Goal: Task Accomplishment & Management: Complete application form

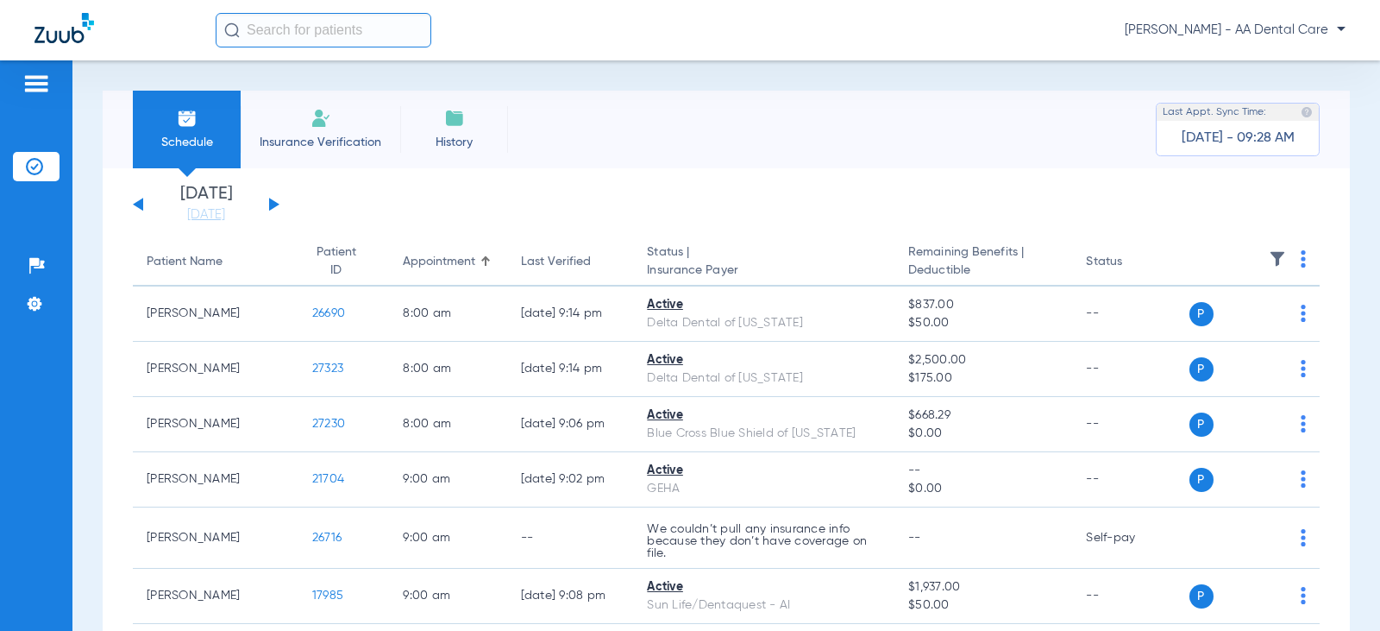
click at [286, 139] on span "Insurance Verification" at bounding box center [321, 142] width 134 height 17
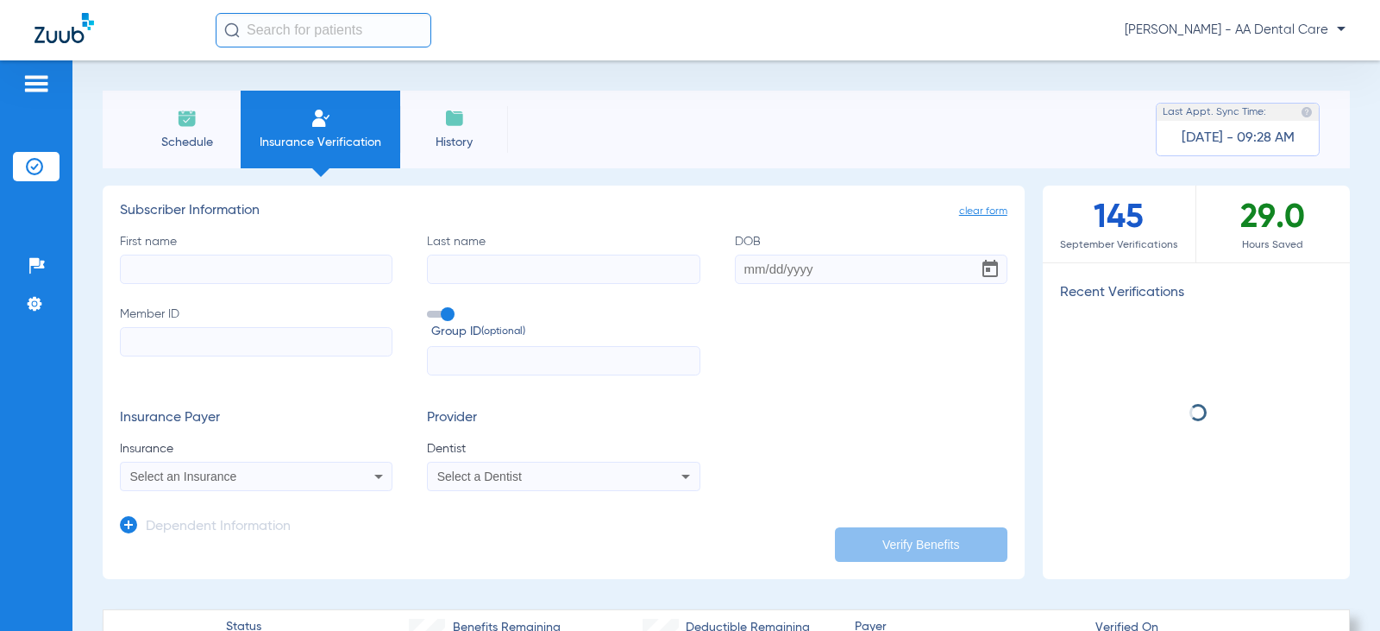
click at [269, 285] on div "First name Last name DOB Member ID Group ID (optional)" at bounding box center [564, 304] width 888 height 143
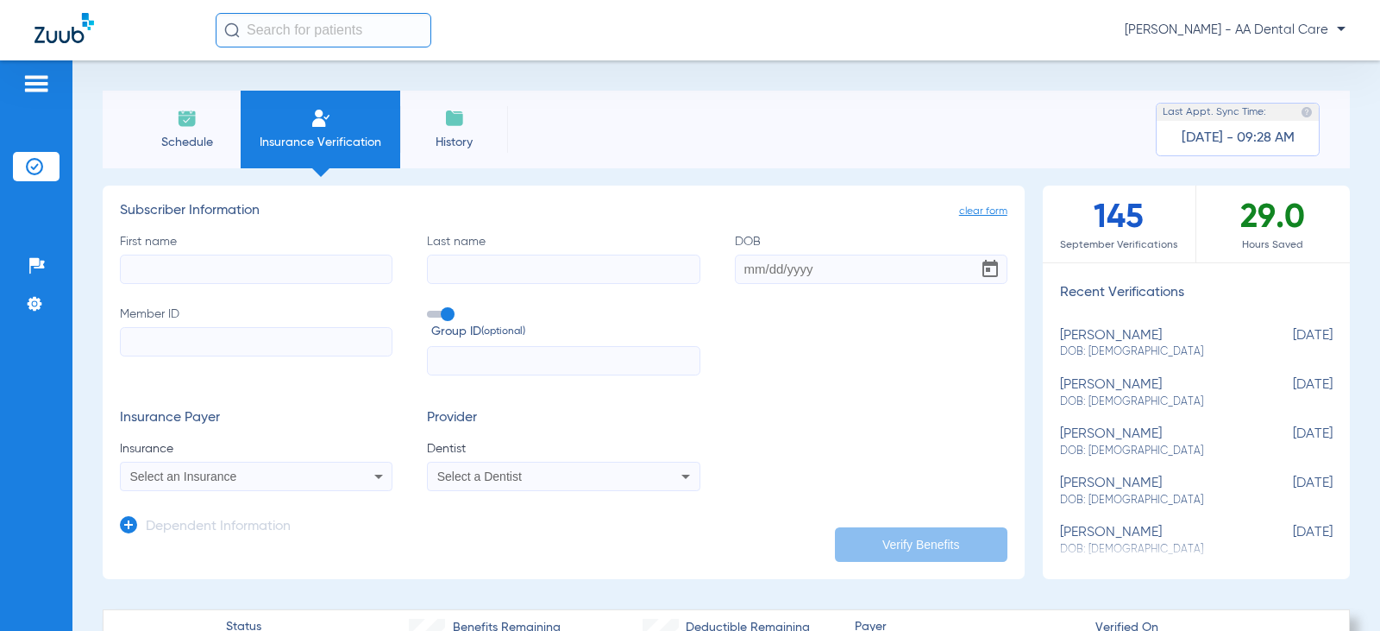
click at [262, 273] on input "First name" at bounding box center [256, 269] width 273 height 29
type input "[PERSON_NAME]"
type input "[DATE]"
paste input "XOD804475588"
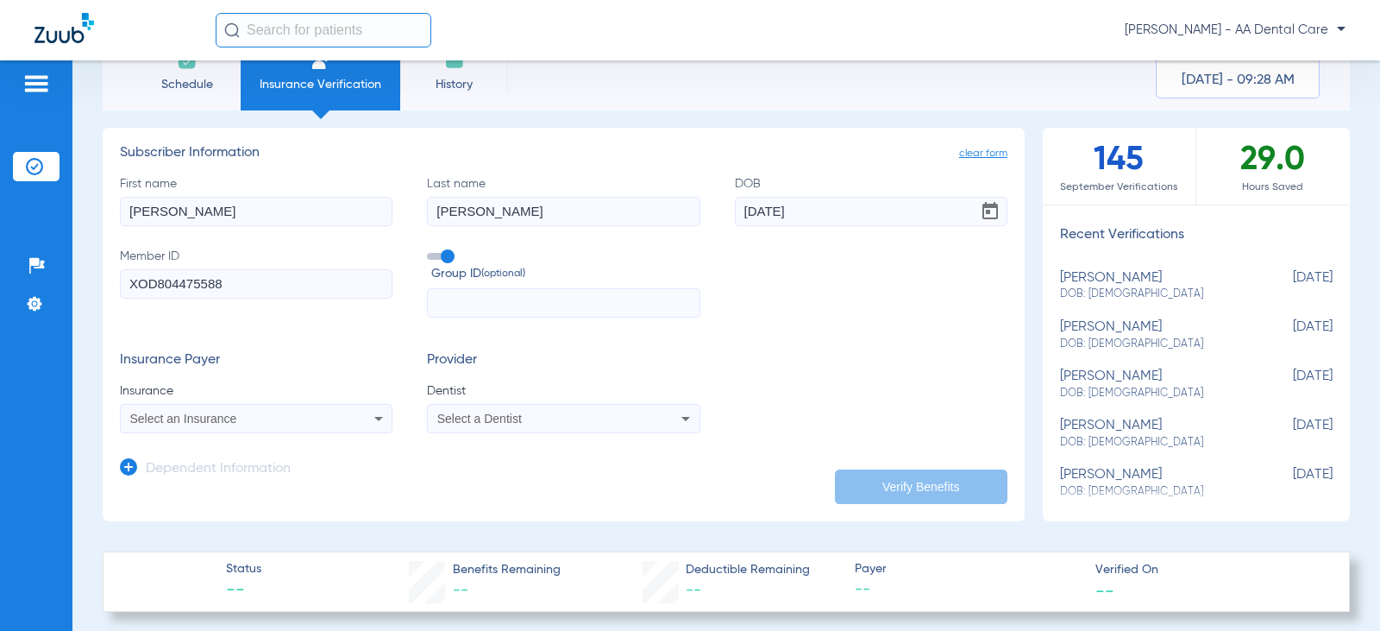
scroll to position [173, 0]
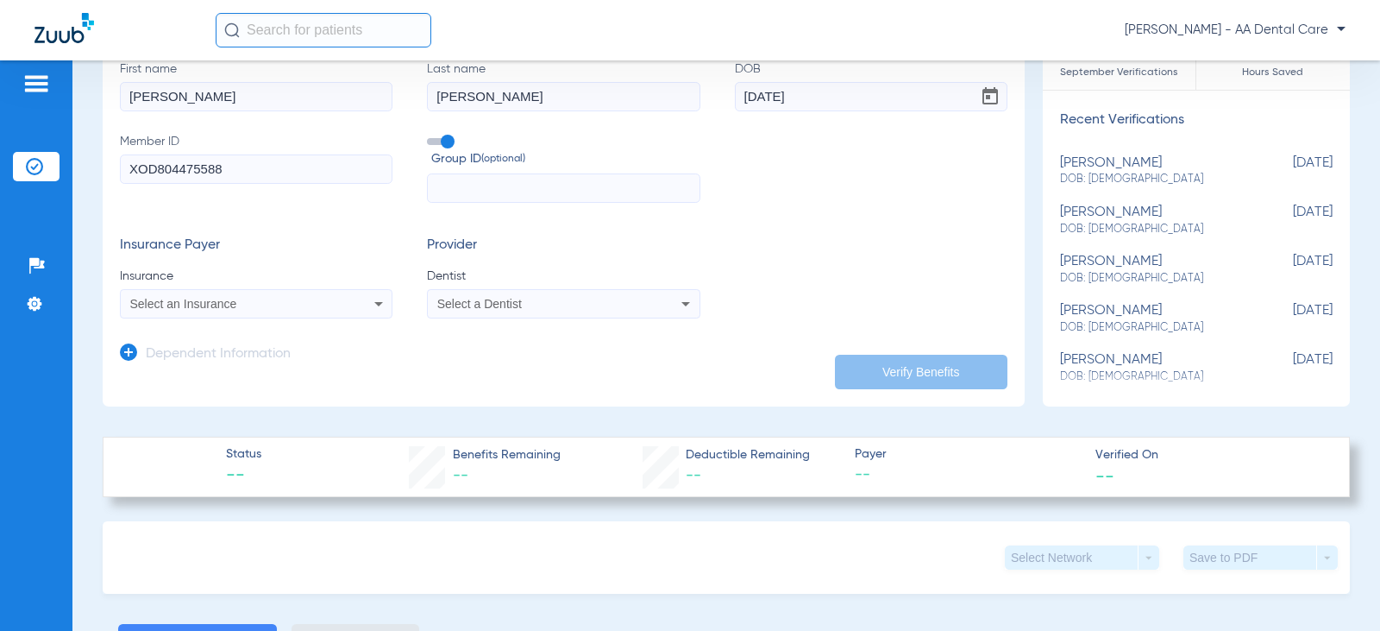
type input "XOD804475588"
click at [444, 142] on span at bounding box center [440, 141] width 26 height 7
click at [430, 135] on input "Group ID (optional)" at bounding box center [430, 135] width 0 height 0
click at [290, 303] on div "Select an Insurance" at bounding box center [231, 304] width 203 height 12
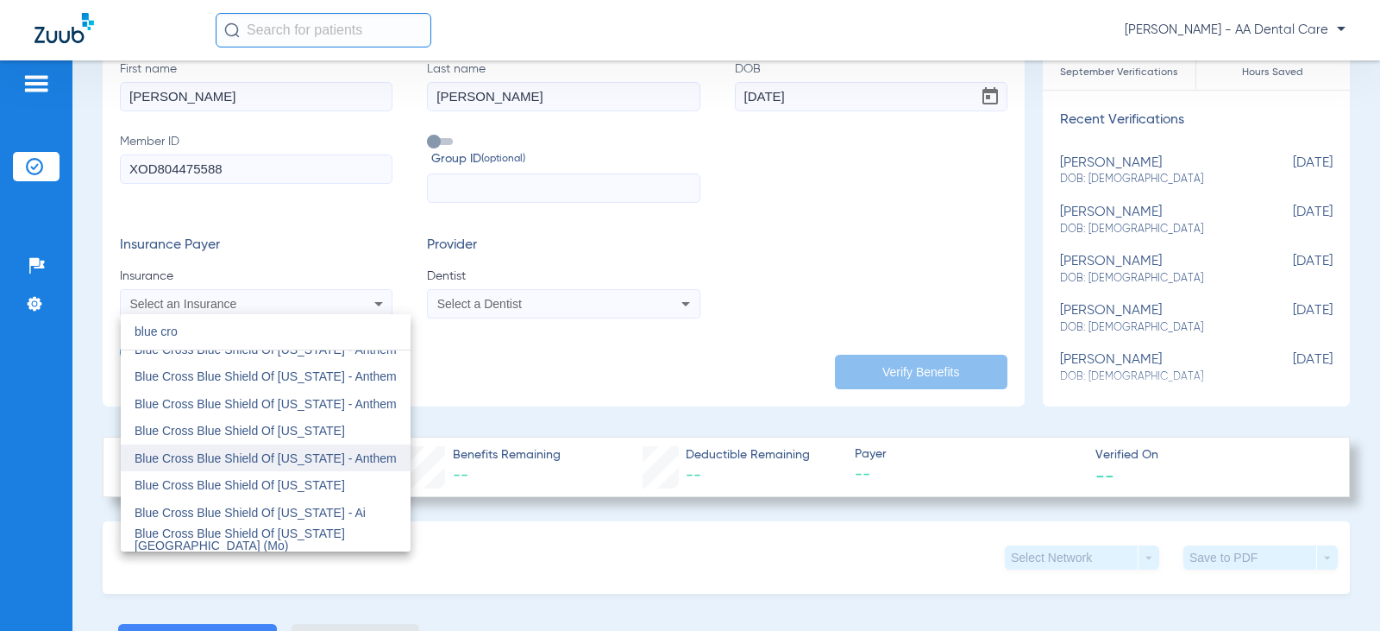
scroll to position [259, 0]
type input "blue cro"
click at [281, 425] on span "Blue Cross Blue Shield Of [US_STATE]" at bounding box center [240, 431] width 211 height 14
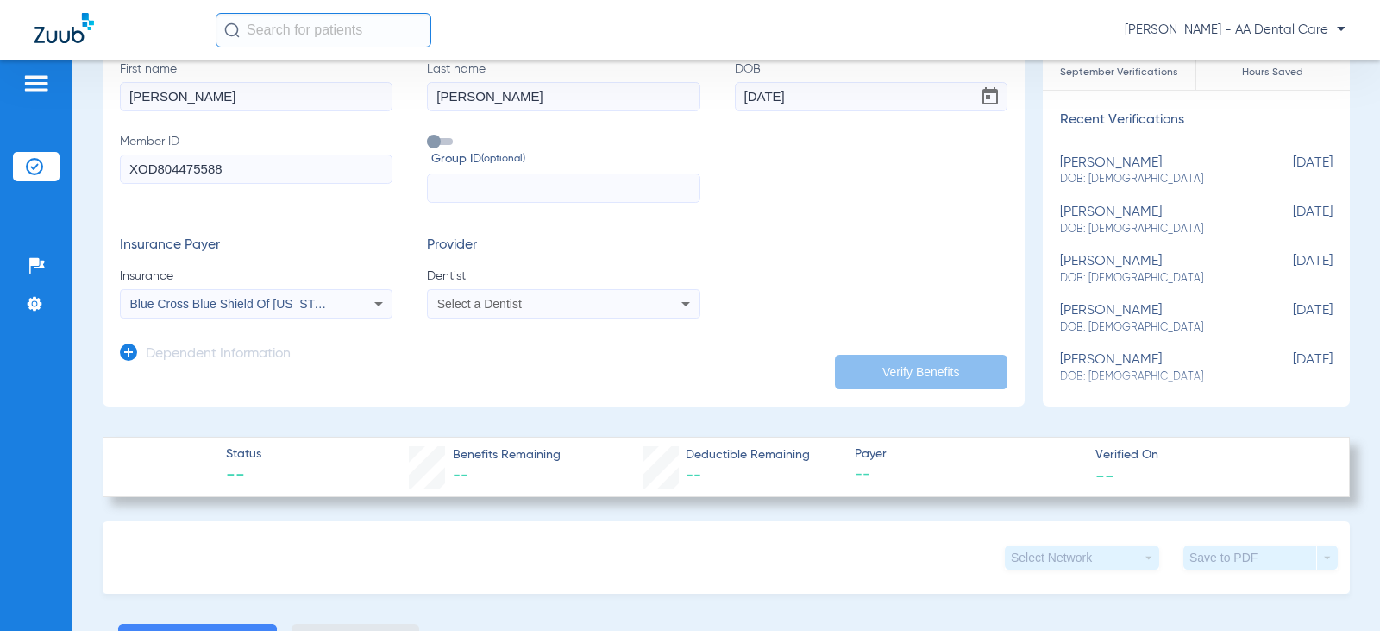
click at [657, 293] on div "Select a Dentist" at bounding box center [563, 303] width 271 height 21
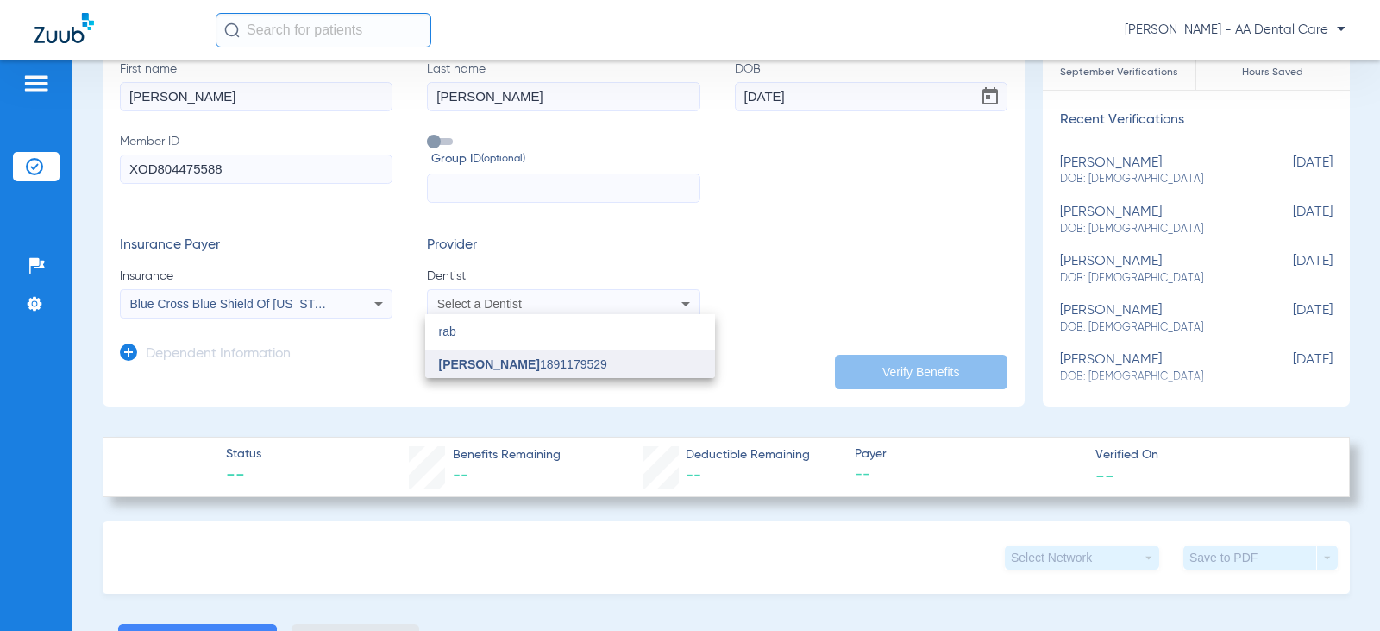
type input "rab"
click at [529, 362] on span "[PERSON_NAME] 1891179529" at bounding box center [523, 364] width 168 height 12
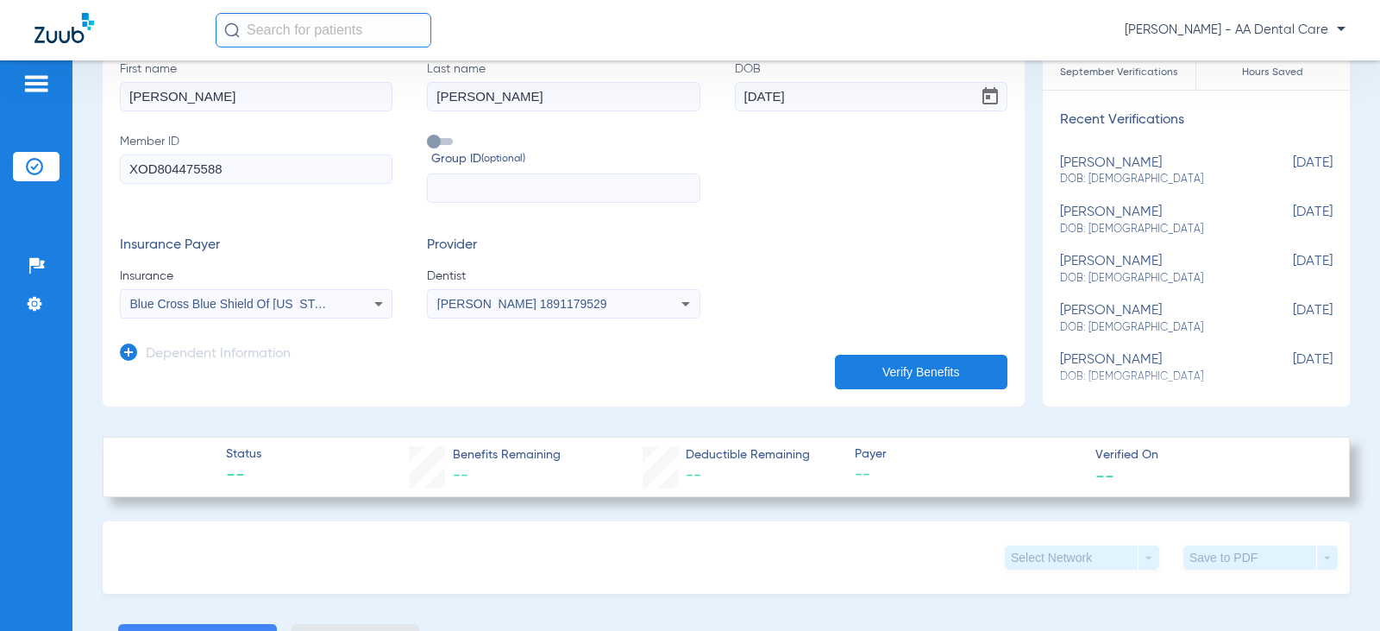
click at [917, 363] on button "Verify Benefits" at bounding box center [921, 372] width 173 height 35
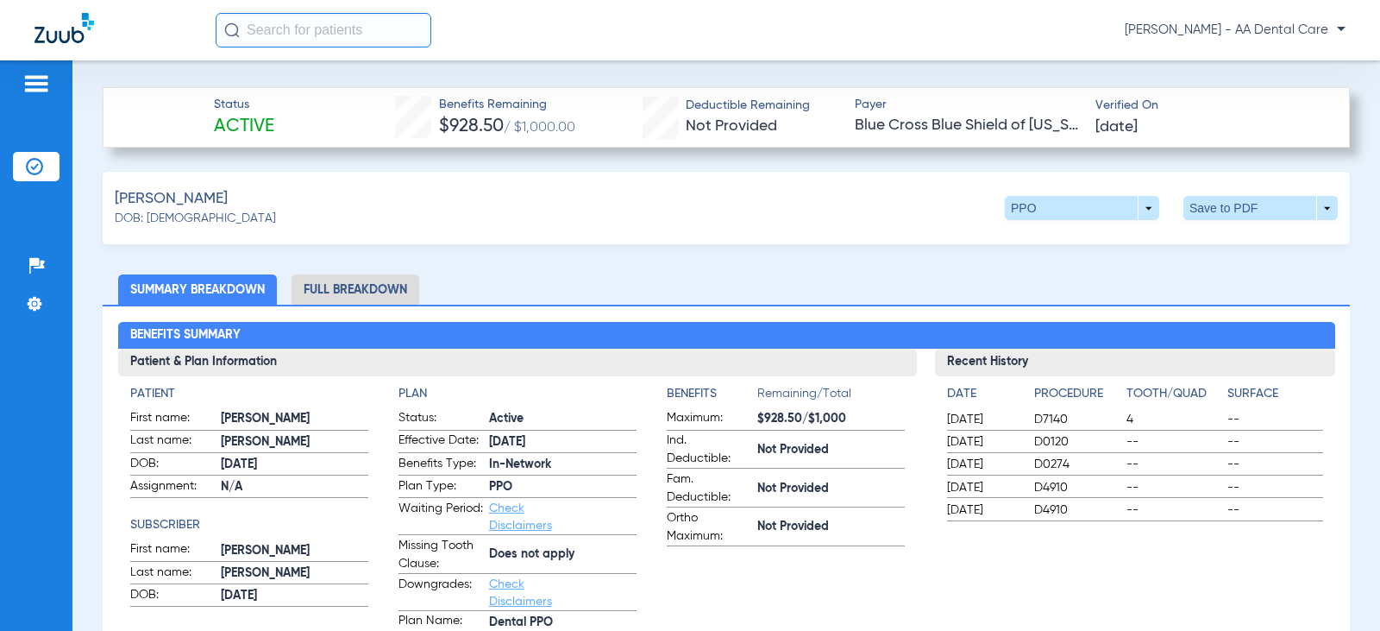
scroll to position [518, 0]
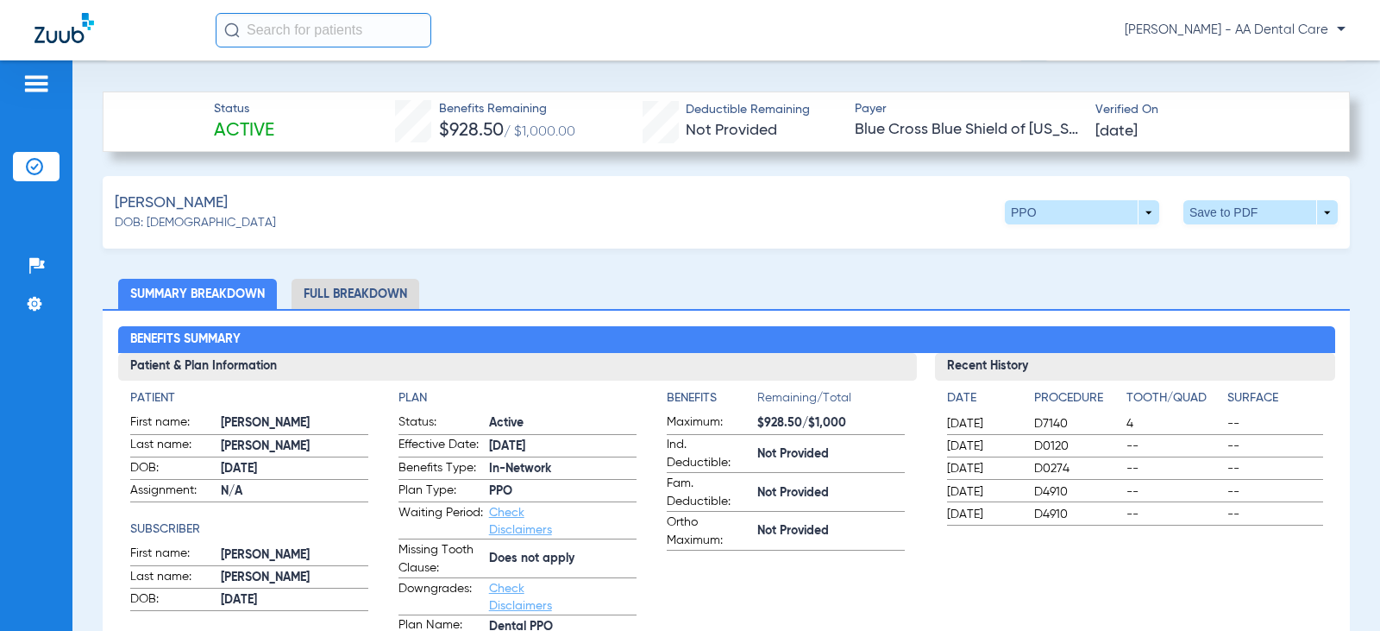
drag, startPoint x: 395, startPoint y: 281, endPoint x: 411, endPoint y: 281, distance: 15.5
click at [395, 281] on li "Full Breakdown" at bounding box center [356, 294] width 128 height 30
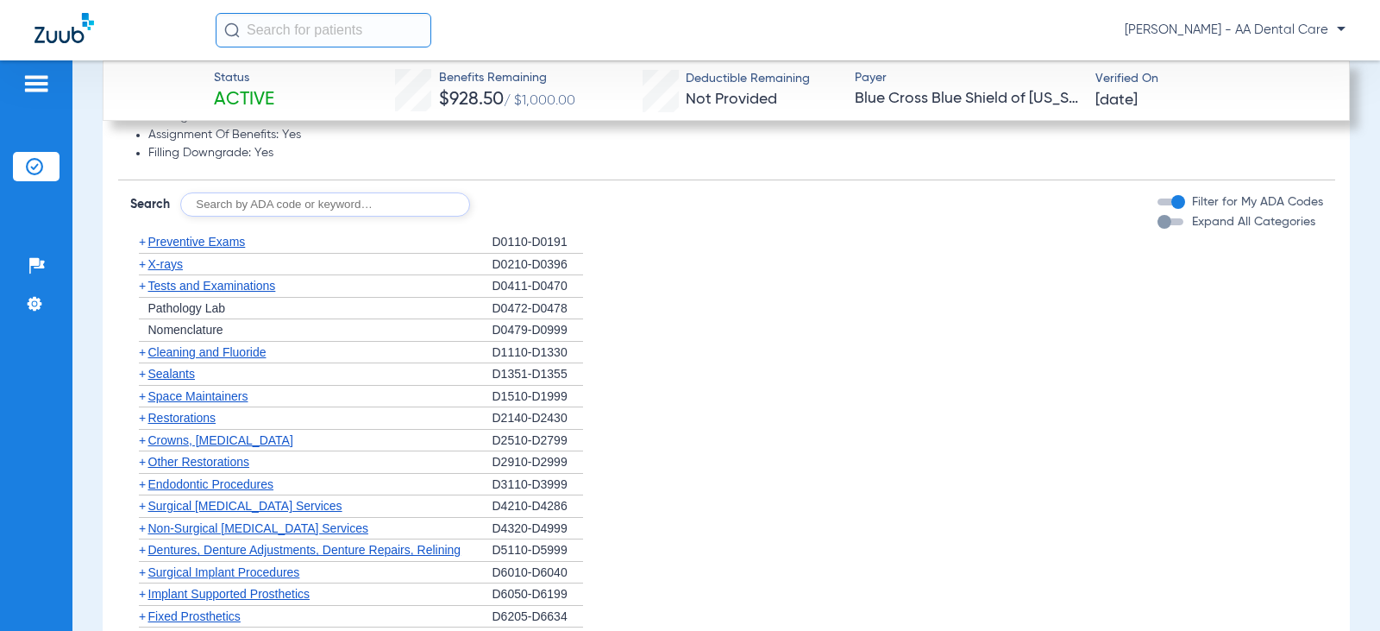
scroll to position [2071, 0]
click at [1159, 217] on div "button" at bounding box center [1171, 219] width 26 height 7
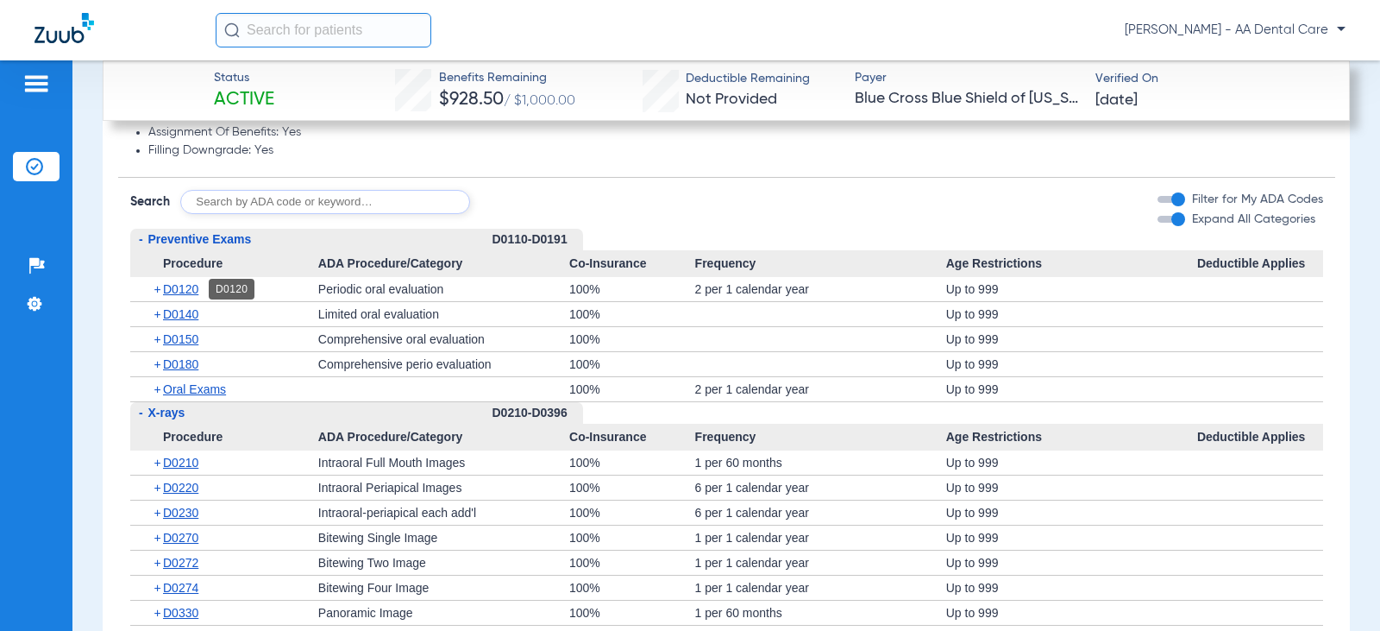
click at [198, 289] on span "D0120" at bounding box center [180, 289] width 35 height 14
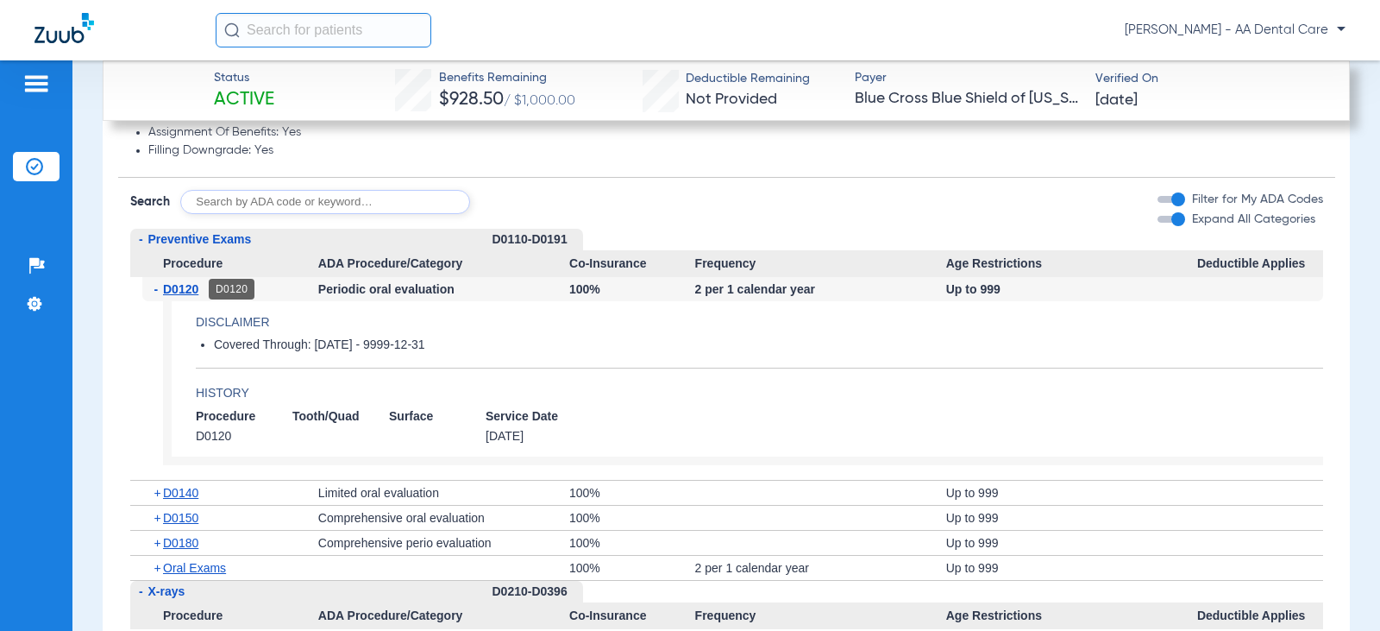
click at [192, 285] on span "D0120" at bounding box center [180, 289] width 35 height 14
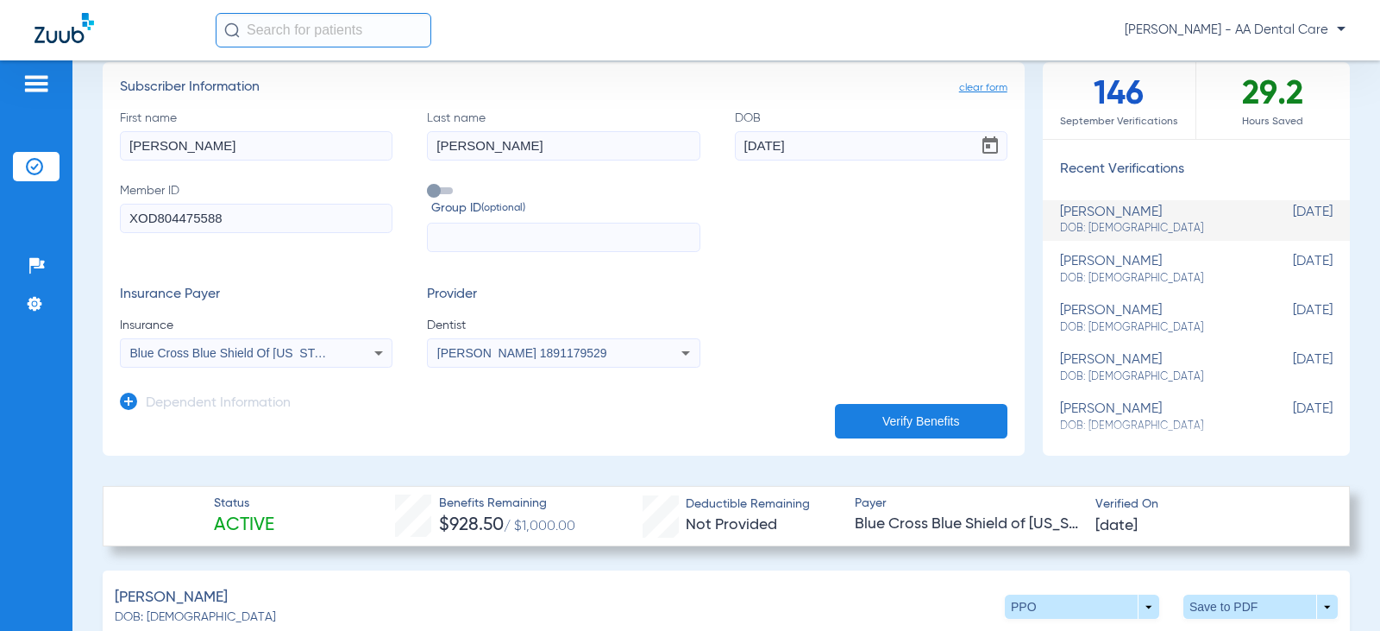
scroll to position [0, 0]
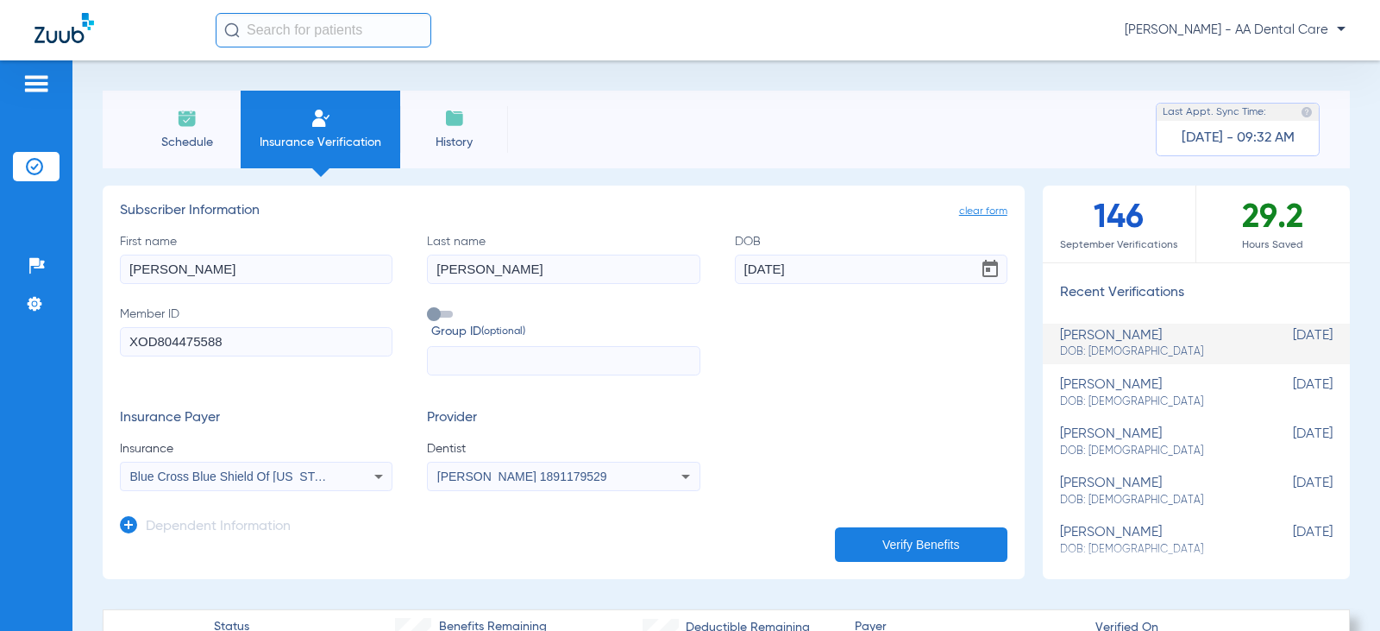
click at [197, 94] on li "Schedule" at bounding box center [187, 130] width 108 height 78
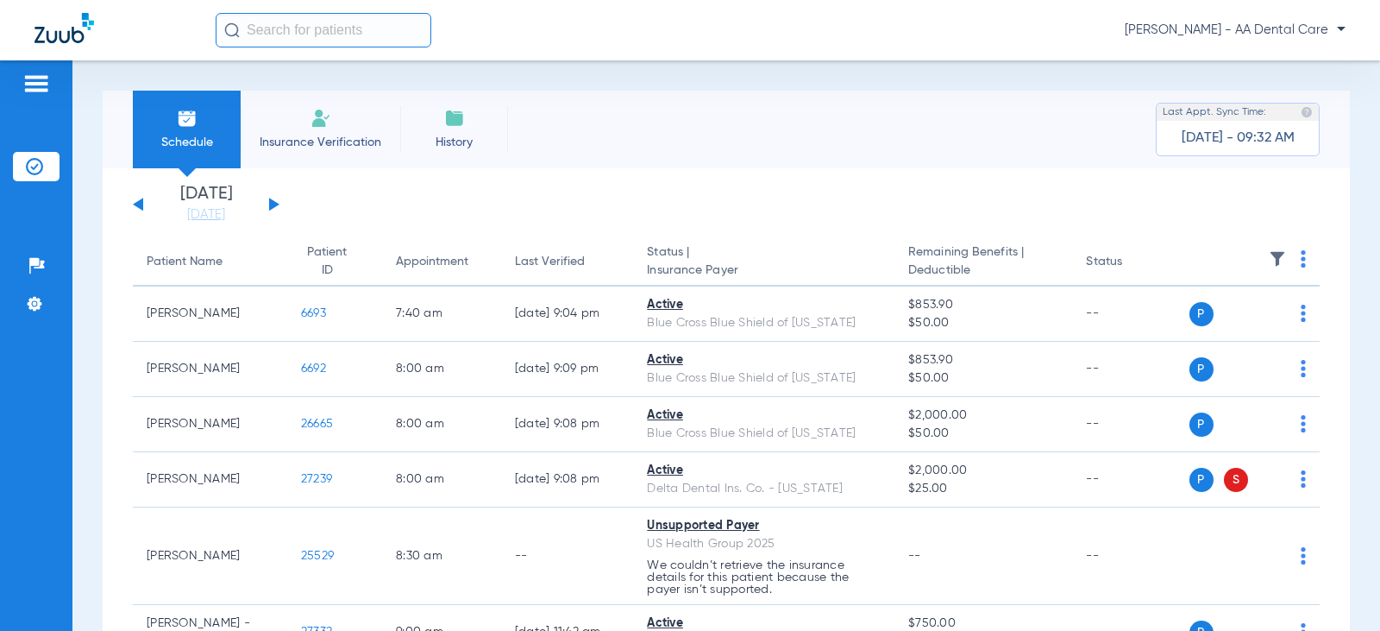
click at [268, 199] on div "[DATE] [DATE] [DATE] [DATE] [DATE] [DATE] [DATE] [DATE] [DATE] [DATE] [DATE] [D…" at bounding box center [206, 204] width 147 height 38
click at [269, 201] on button at bounding box center [274, 204] width 10 height 13
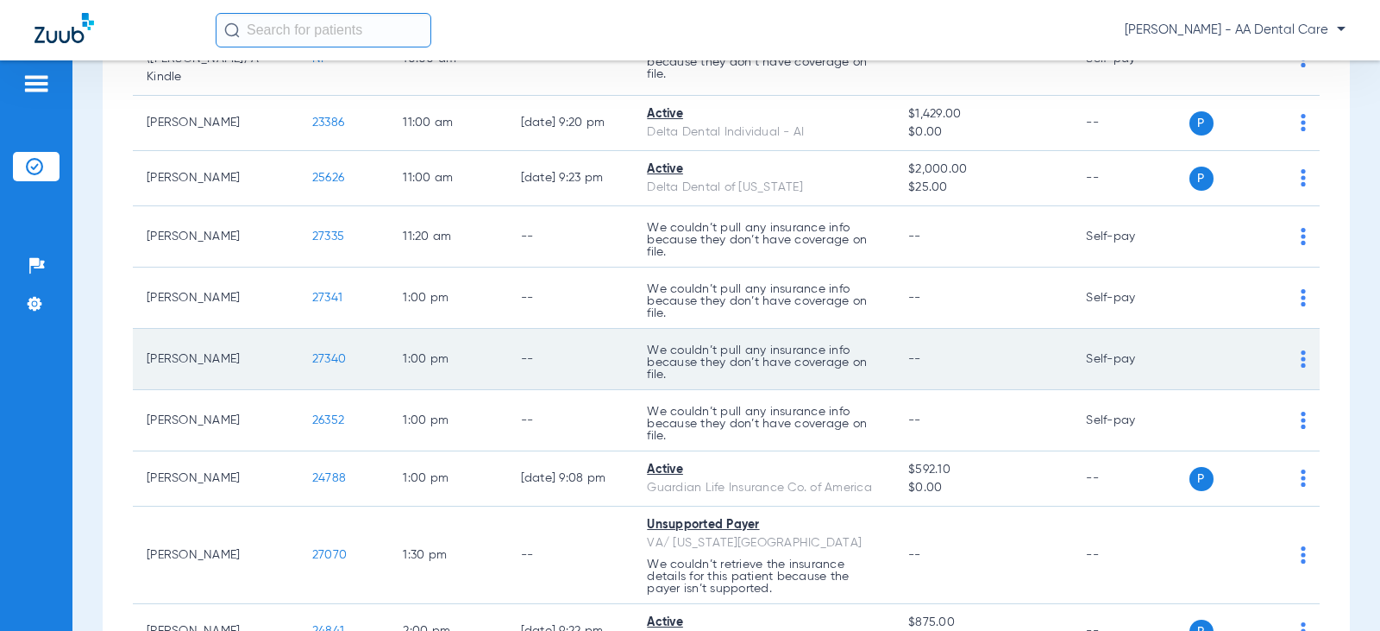
scroll to position [776, 0]
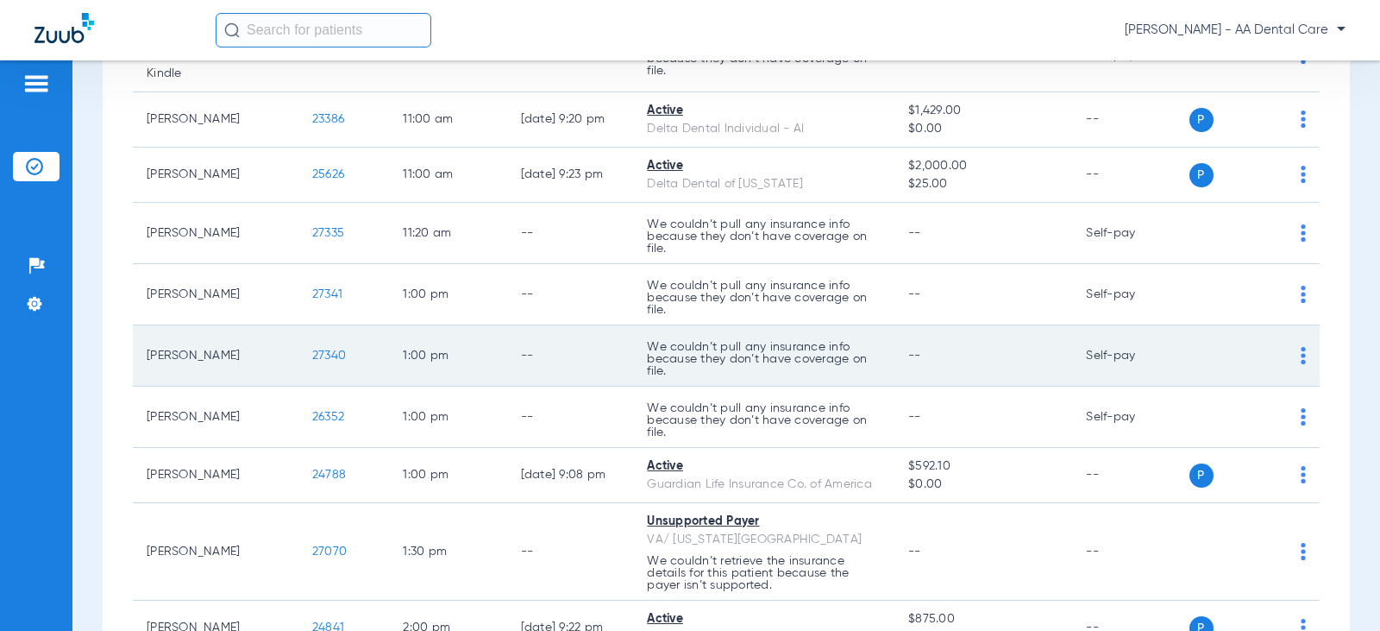
click at [1301, 348] on img at bounding box center [1303, 355] width 5 height 17
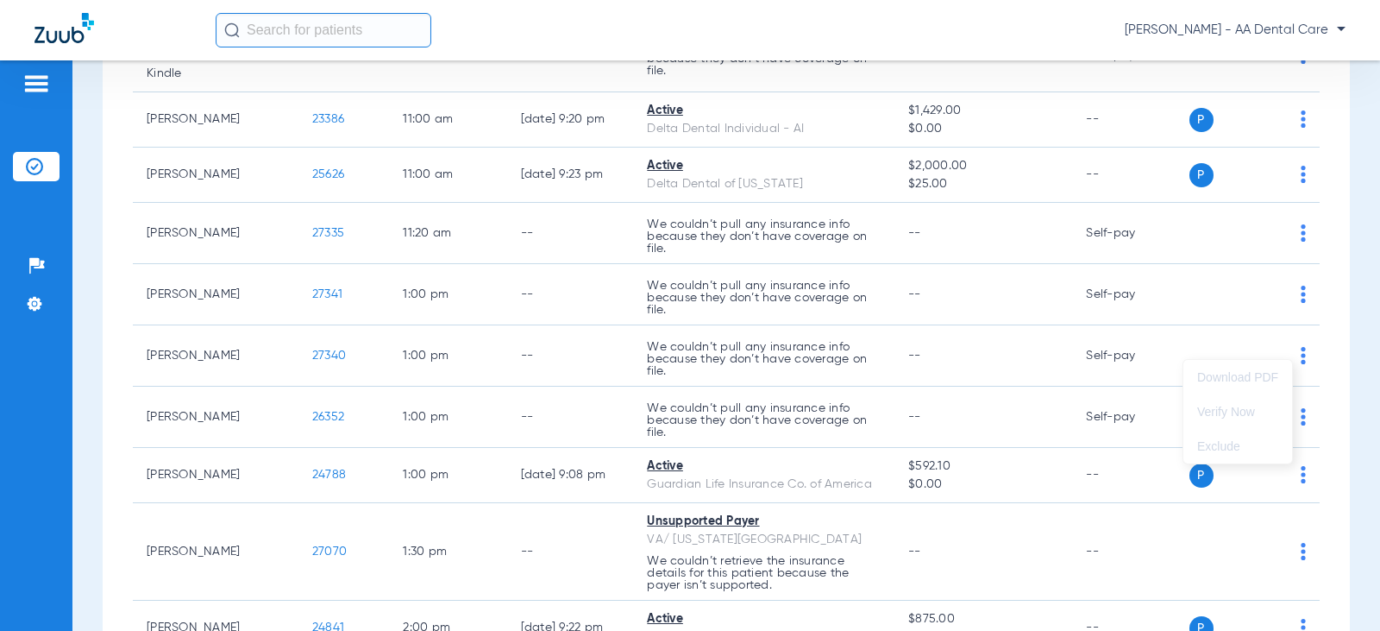
click at [1239, 349] on div at bounding box center [690, 315] width 1380 height 631
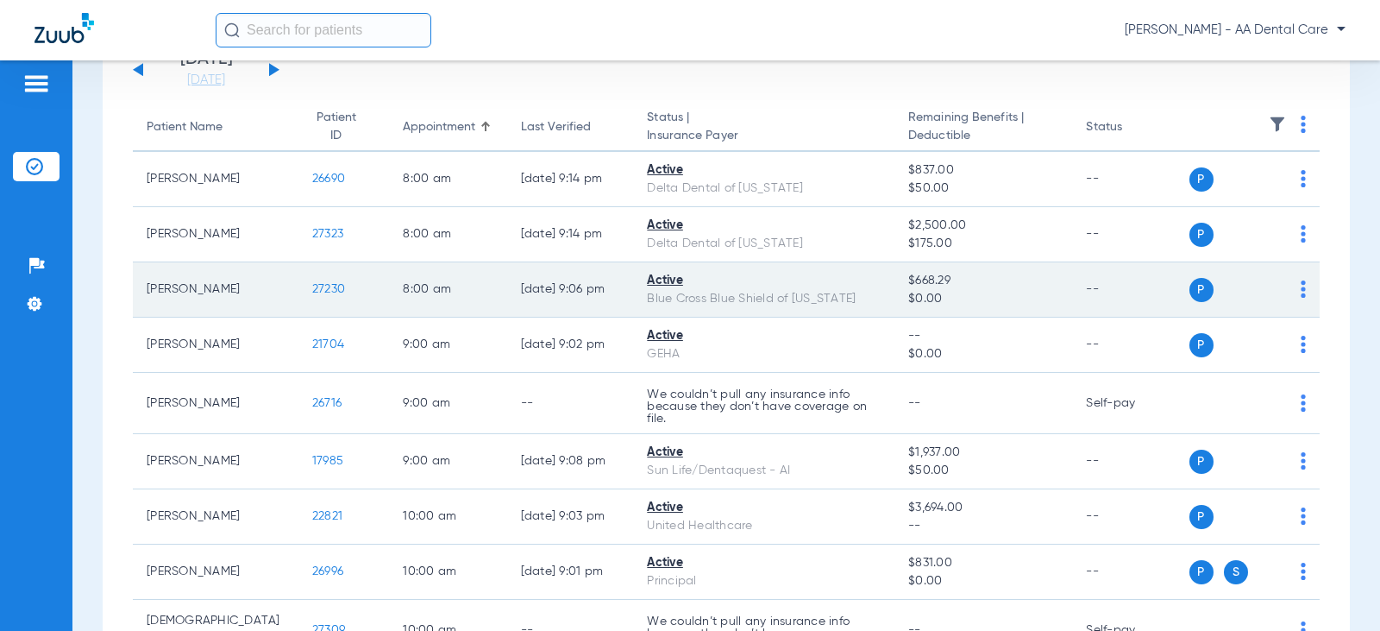
scroll to position [0, 0]
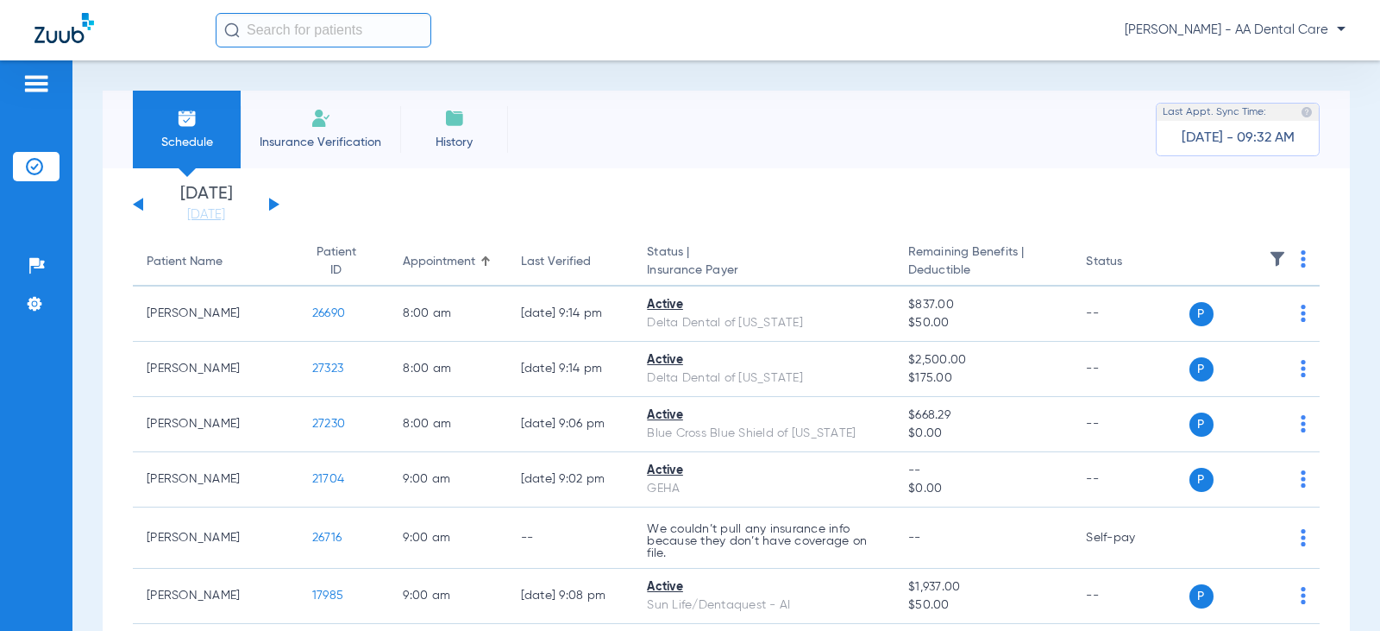
click at [291, 134] on span "Insurance Verification" at bounding box center [321, 142] width 134 height 17
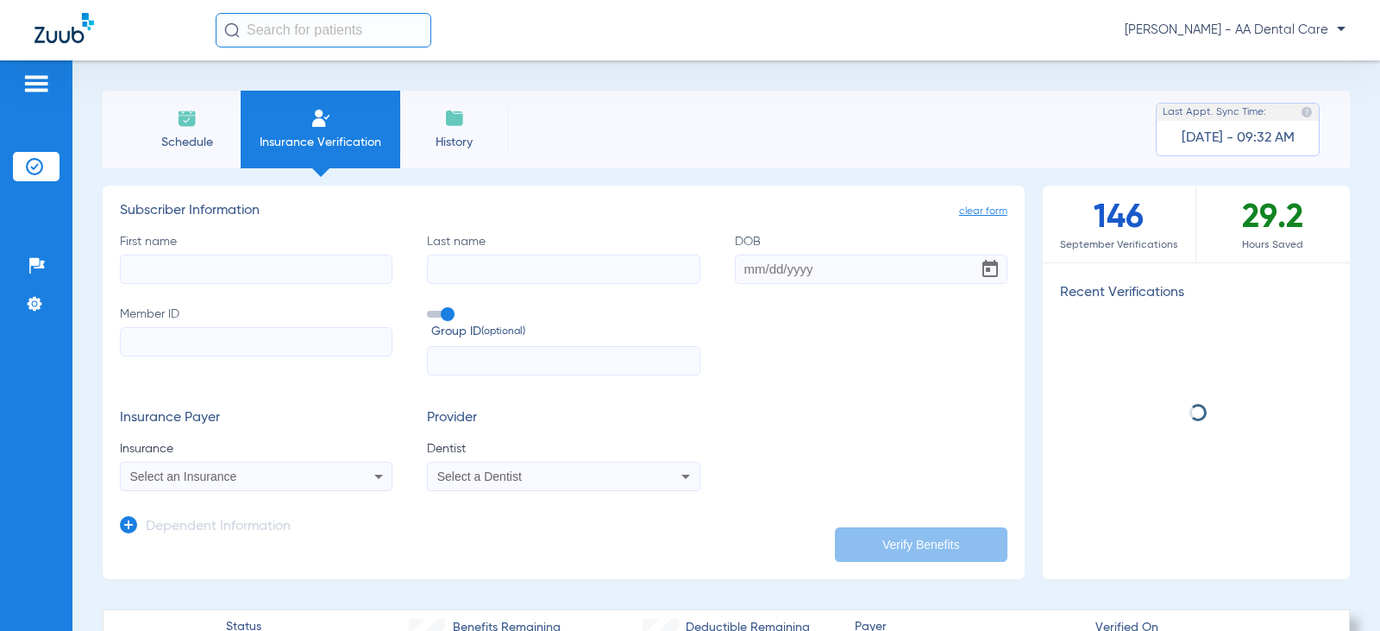
click at [320, 277] on input "First name" at bounding box center [256, 269] width 273 height 29
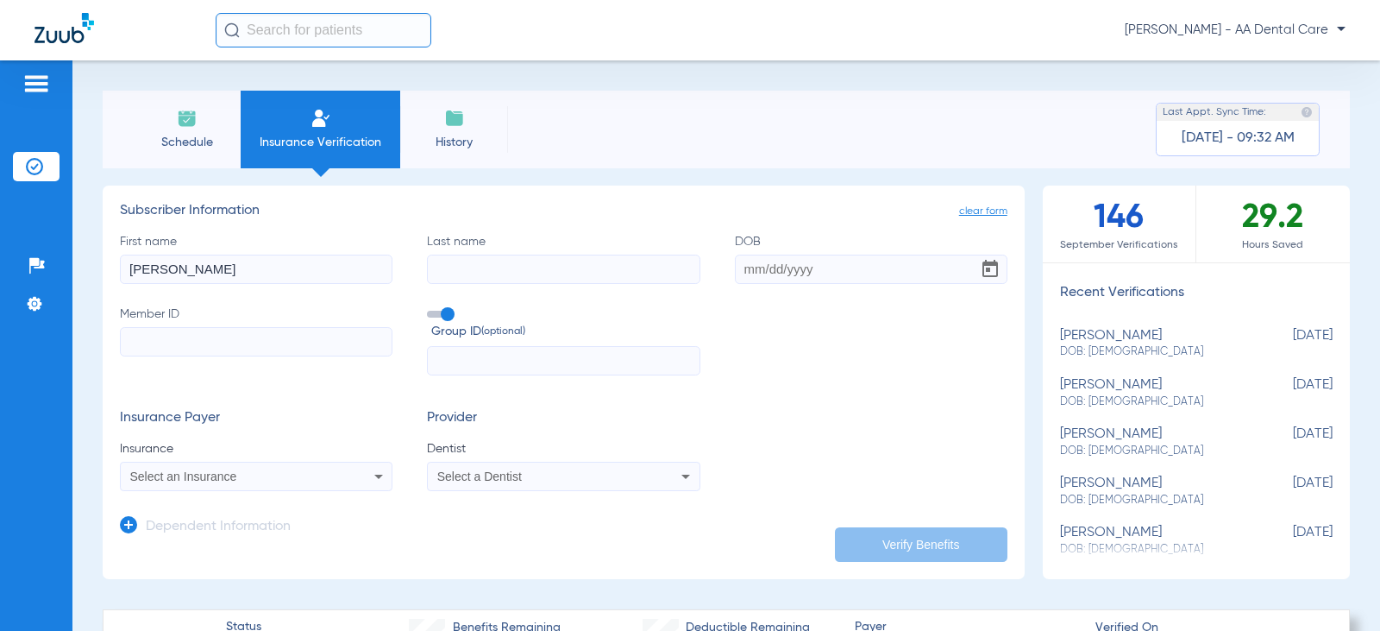
type input "[PERSON_NAME]"
type input "[DATE]"
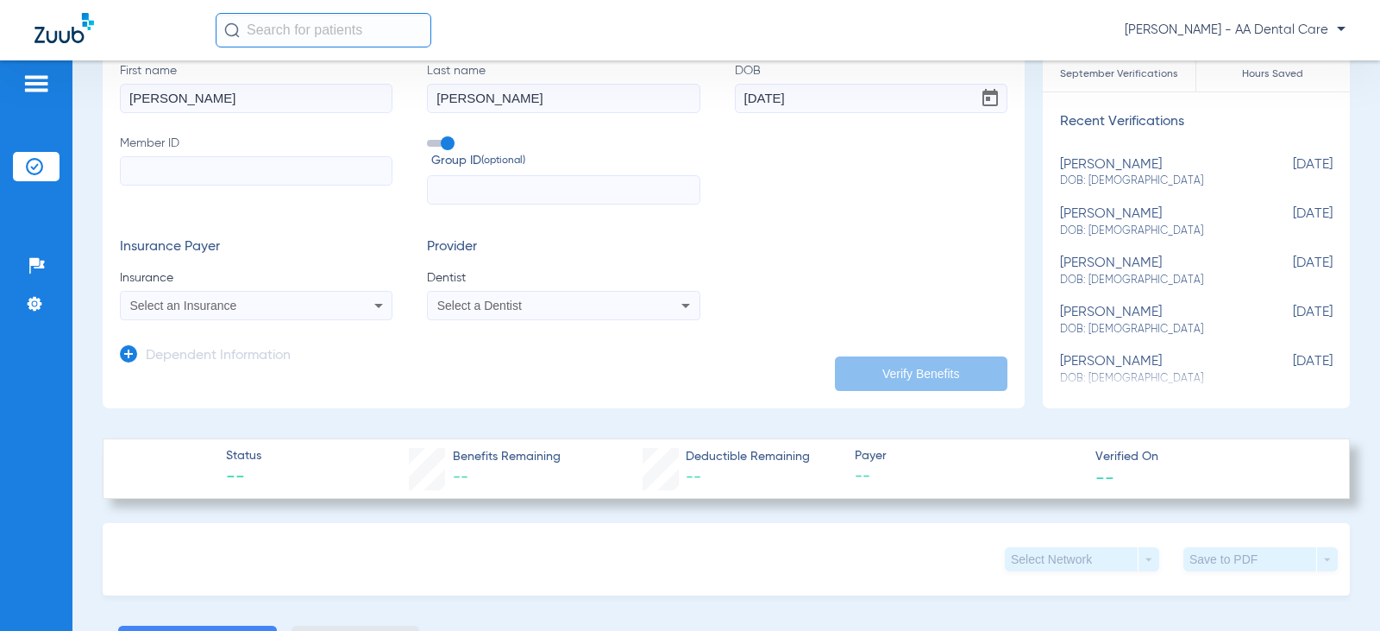
scroll to position [173, 0]
click at [261, 175] on input "Member ID" at bounding box center [256, 168] width 273 height 29
type input "832775094"
click at [242, 304] on div "Select an Insurance" at bounding box center [231, 304] width 203 height 12
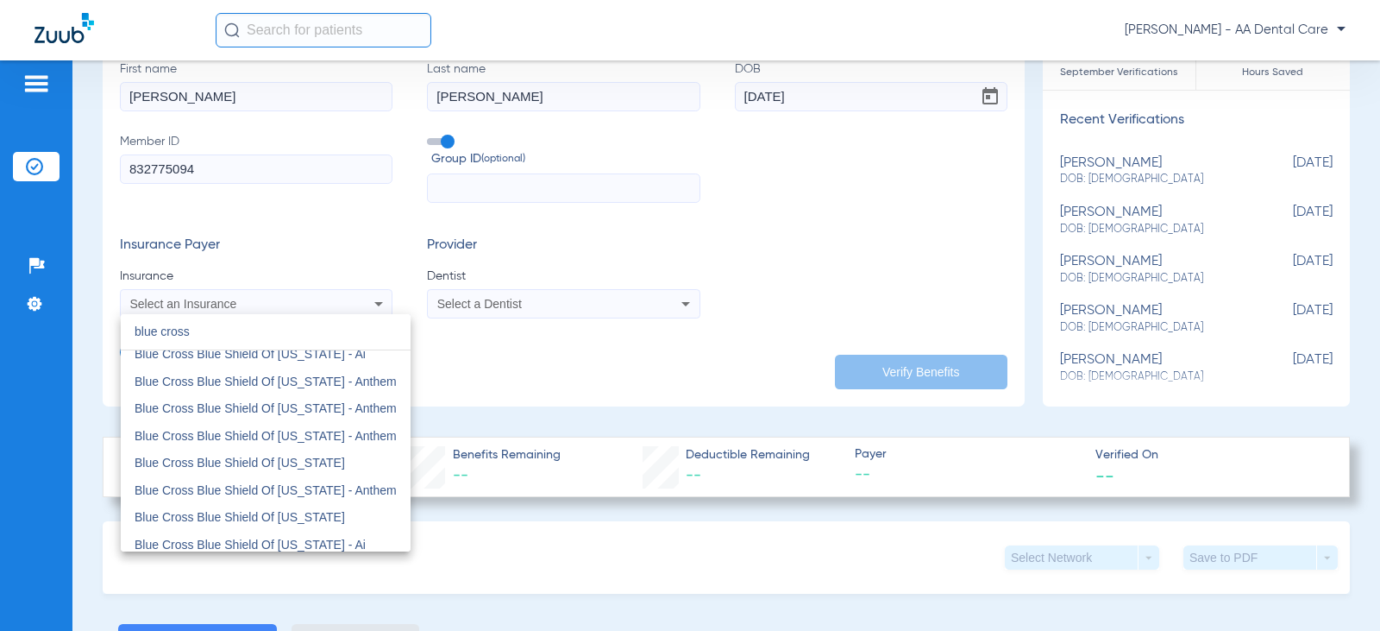
scroll to position [259, 0]
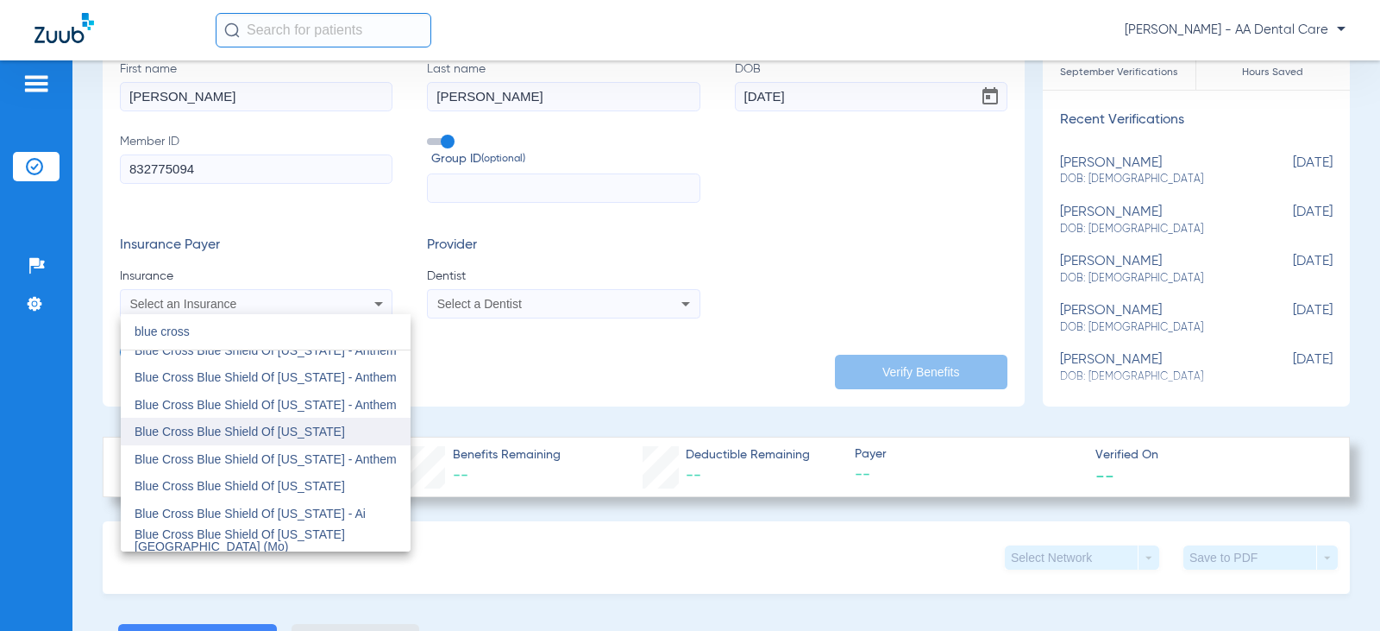
type input "blue cross"
click at [295, 435] on span "Blue Cross Blue Shield Of [US_STATE]" at bounding box center [240, 431] width 211 height 14
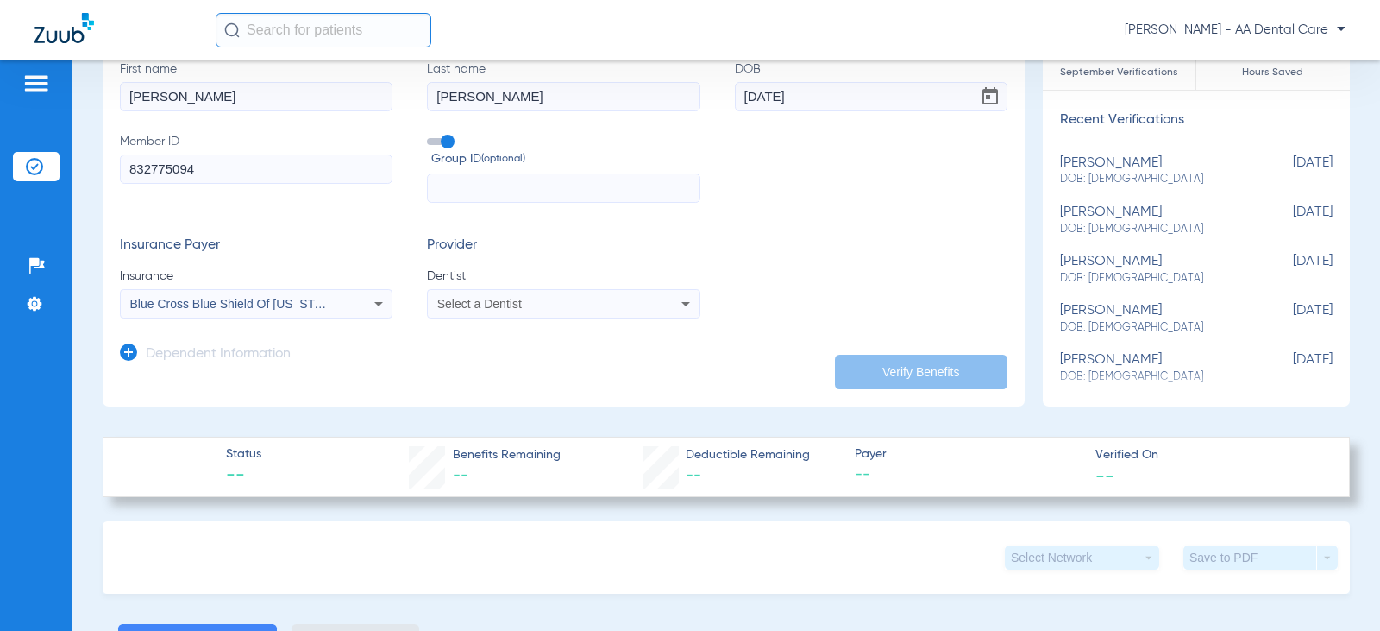
click at [518, 303] on span "Select a Dentist" at bounding box center [479, 304] width 85 height 14
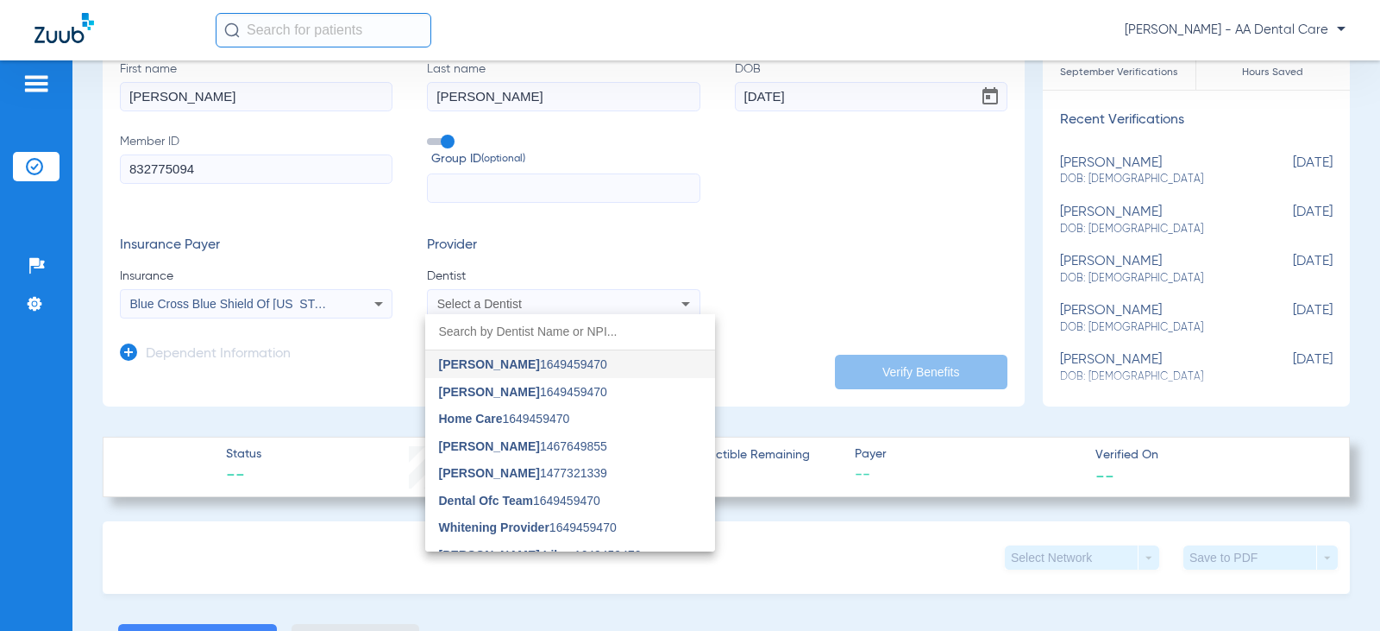
type input "t"
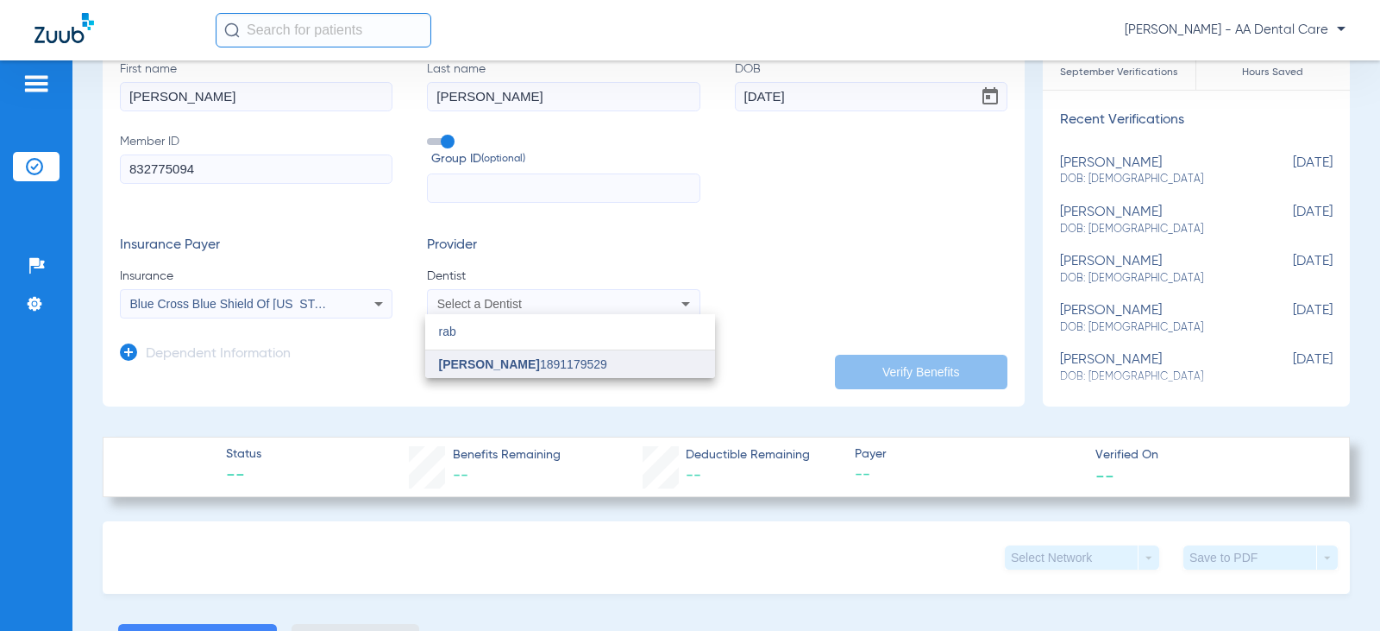
type input "rab"
click at [526, 361] on span "[PERSON_NAME] 1891179529" at bounding box center [523, 364] width 168 height 12
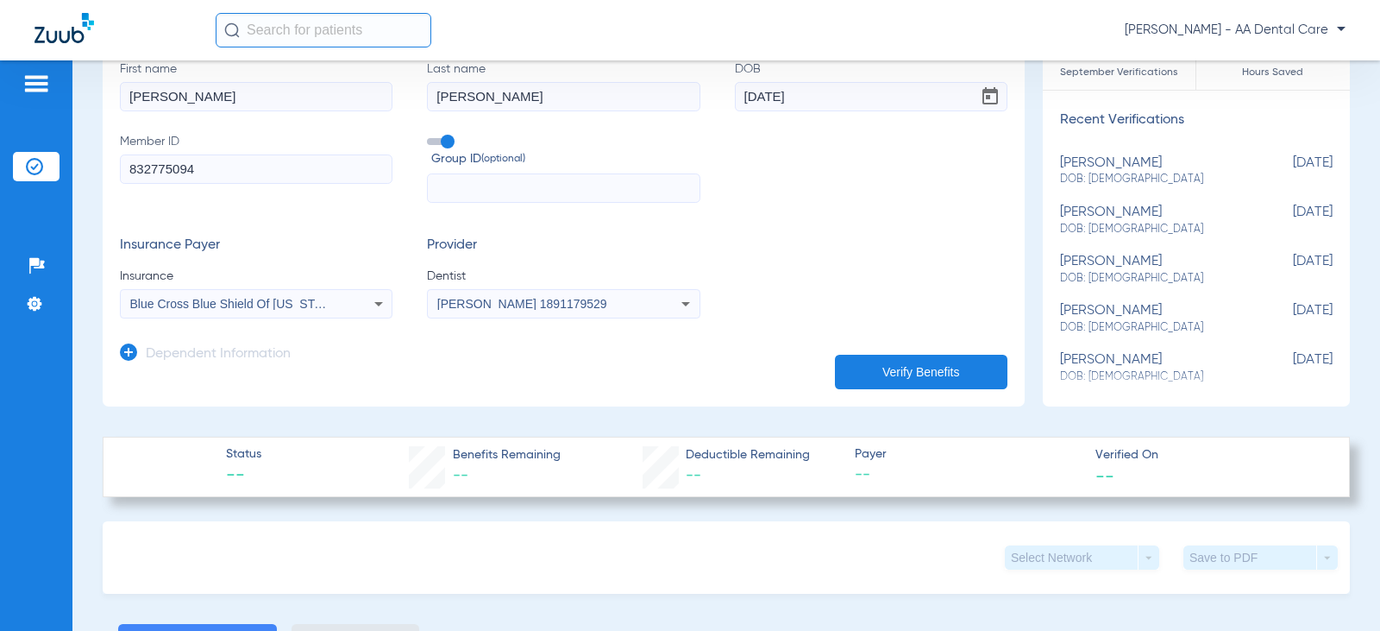
click at [927, 369] on button "Verify Benefits" at bounding box center [921, 372] width 173 height 35
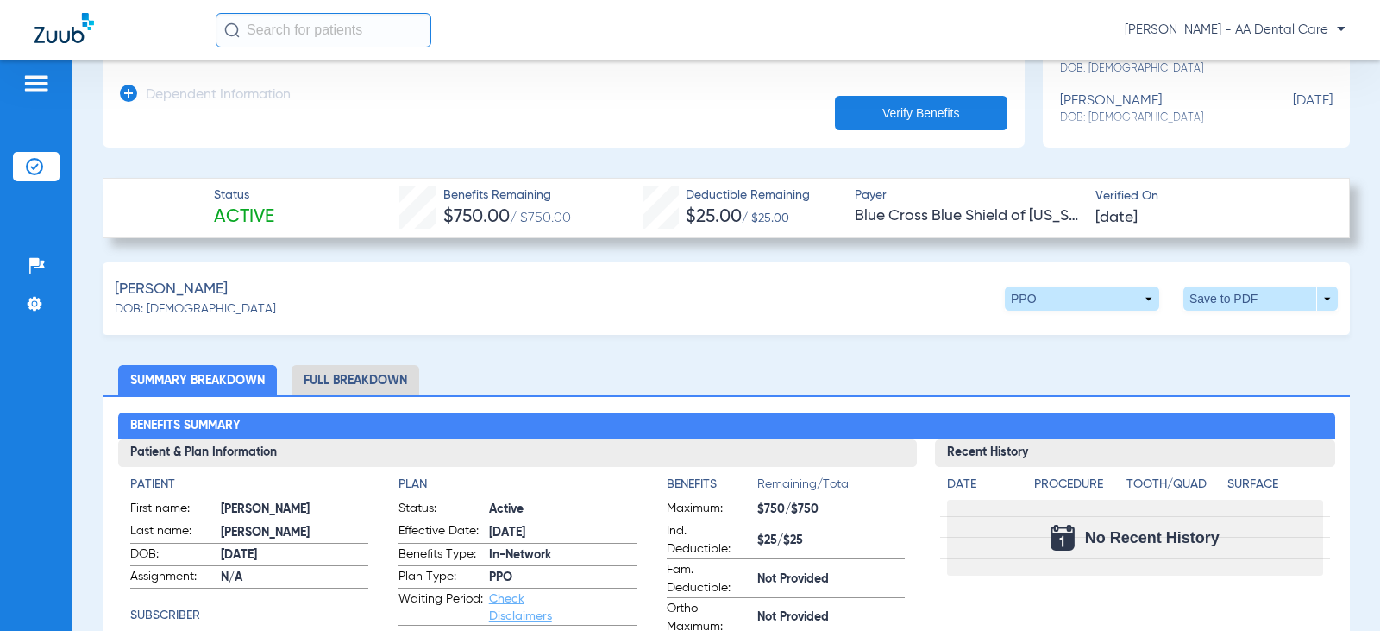
scroll to position [518, 0]
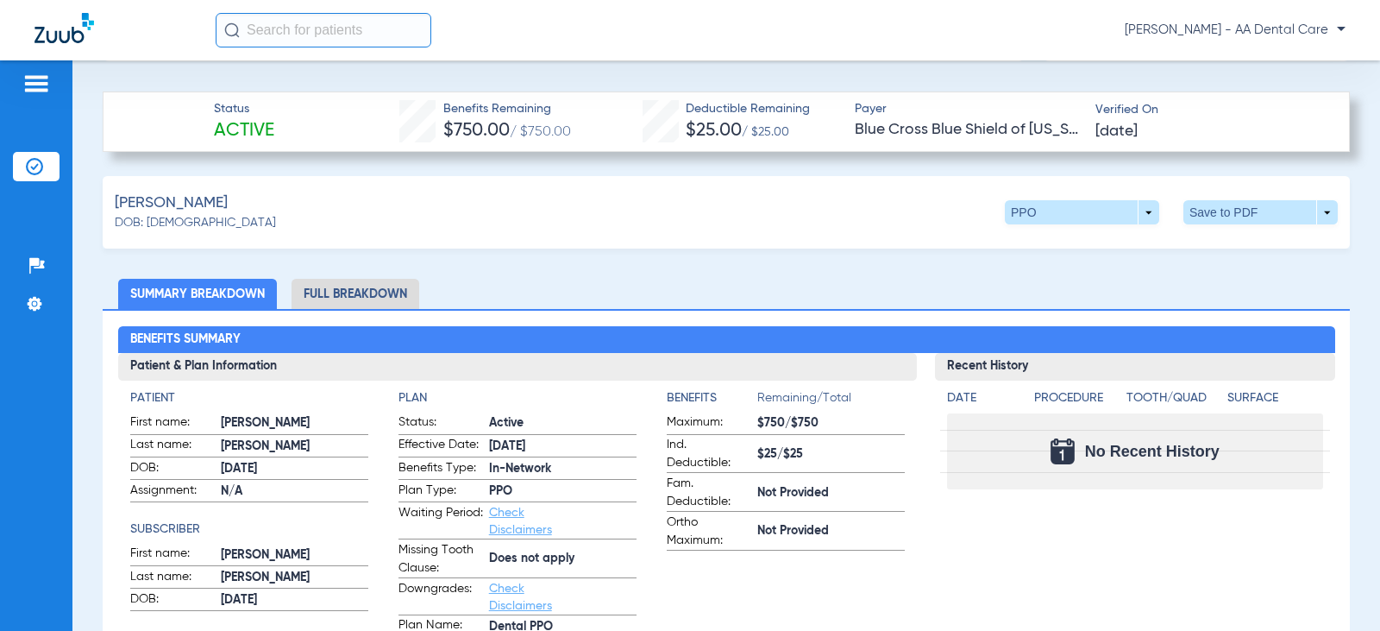
click at [375, 288] on li "Full Breakdown" at bounding box center [356, 294] width 128 height 30
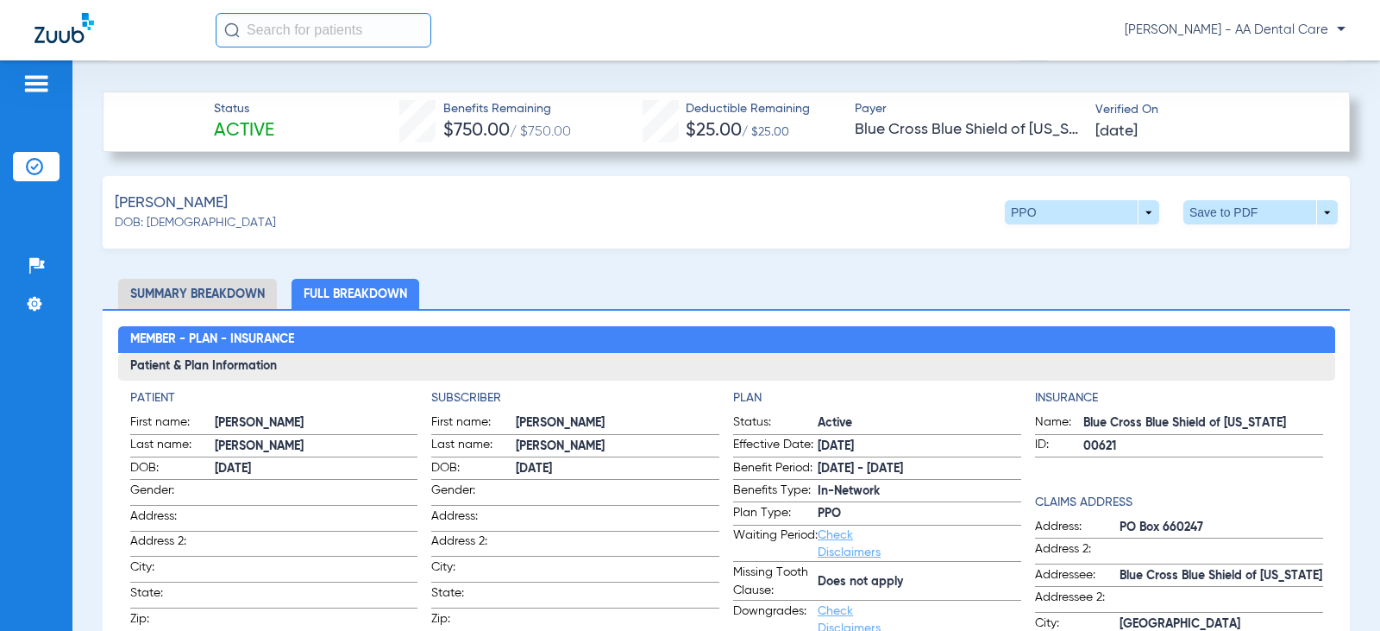
scroll to position [0, 0]
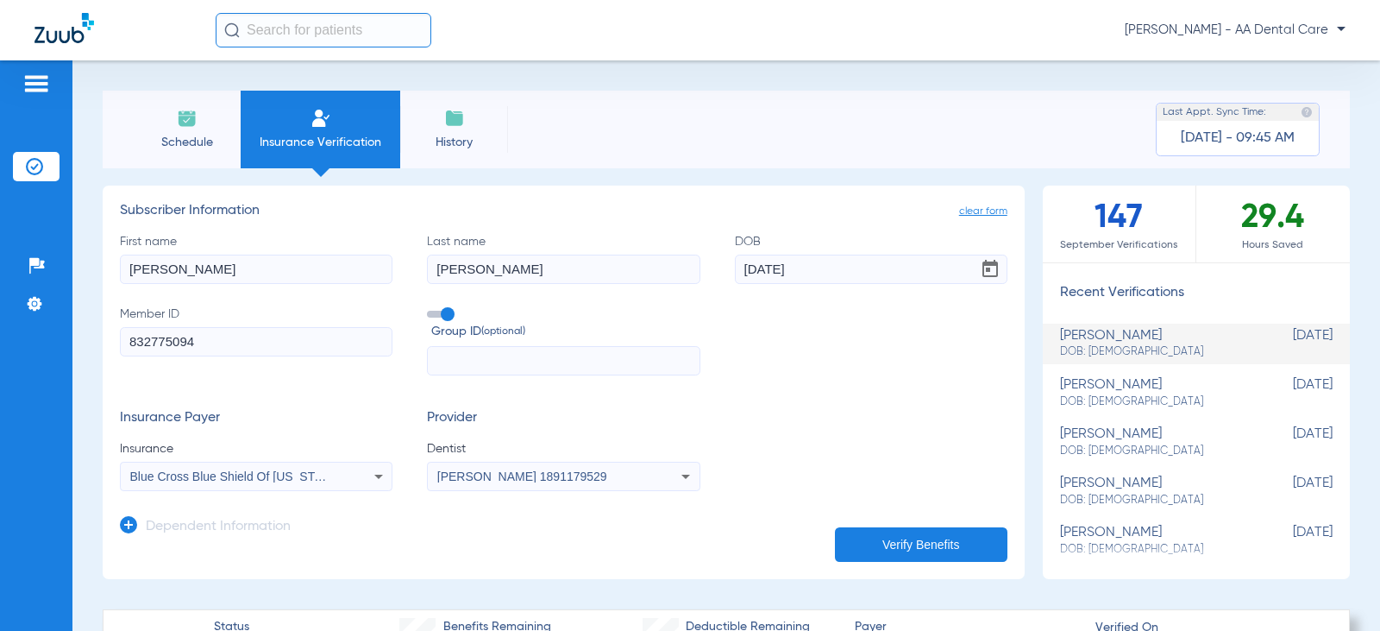
click at [201, 116] on li "Schedule" at bounding box center [187, 130] width 108 height 78
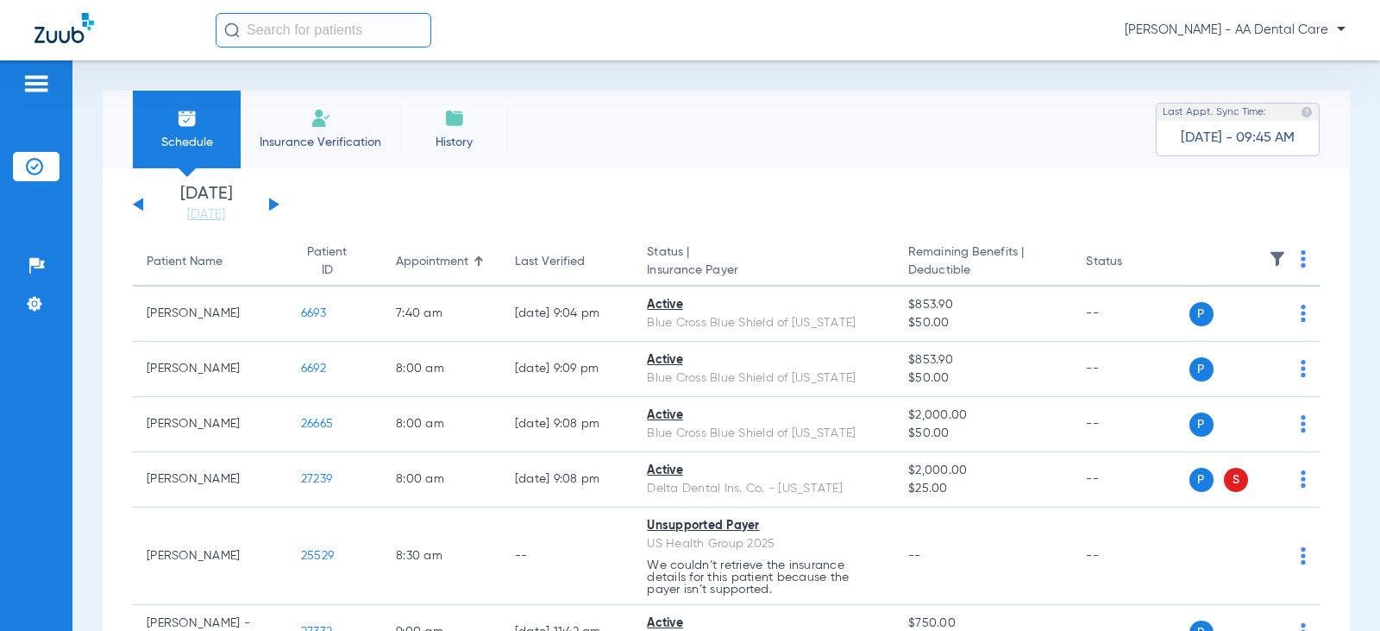
click at [276, 205] on button at bounding box center [274, 204] width 10 height 13
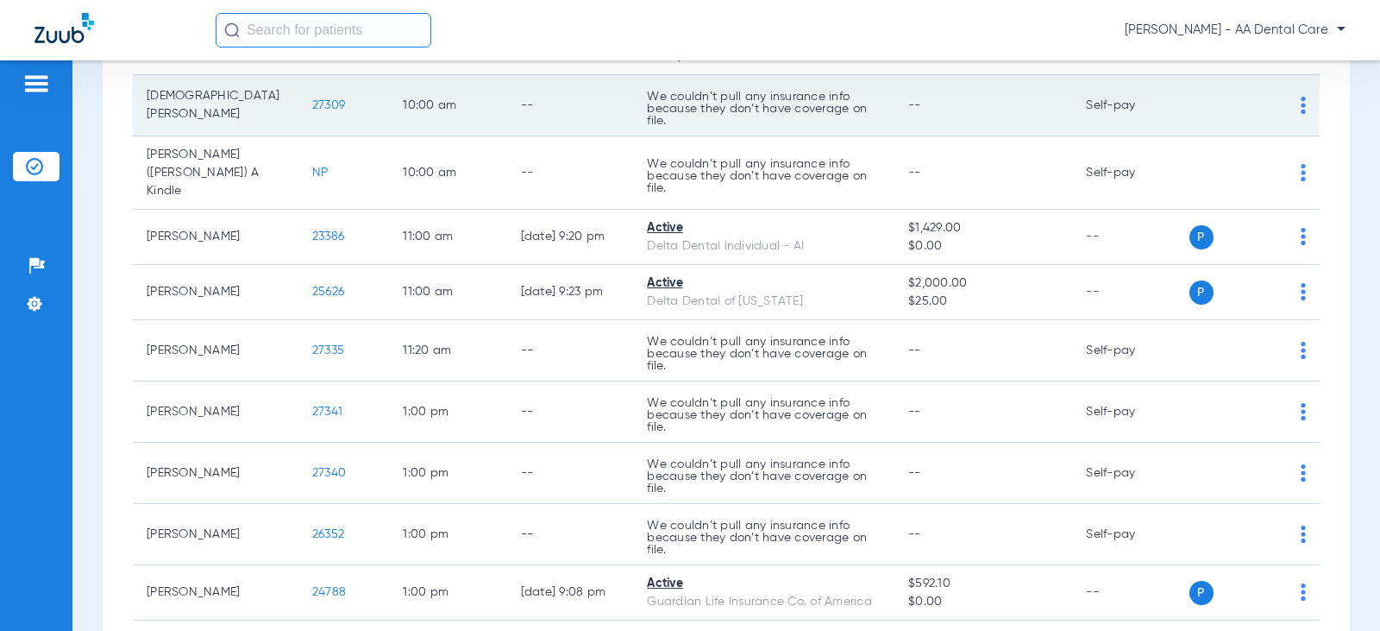
scroll to position [690, 0]
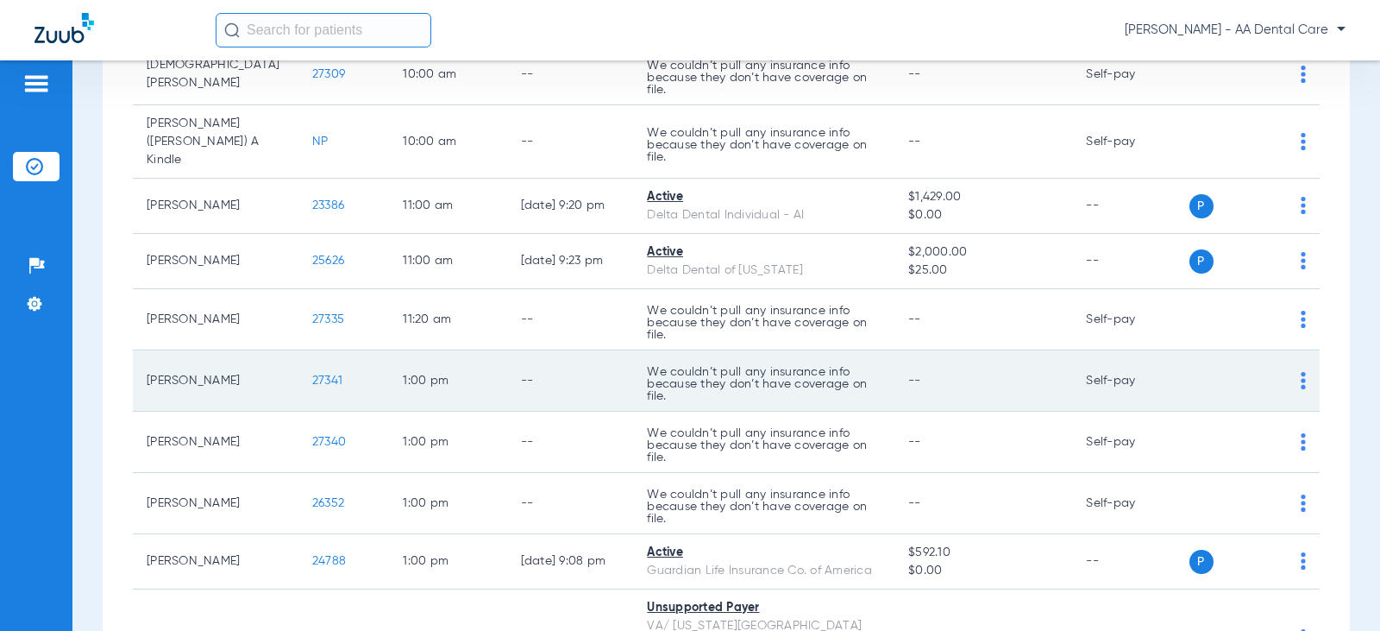
click at [1296, 369] on td "P S" at bounding box center [1255, 380] width 131 height 61
click at [1295, 369] on td "P S" at bounding box center [1255, 380] width 131 height 61
click at [1301, 373] on img at bounding box center [1303, 380] width 5 height 17
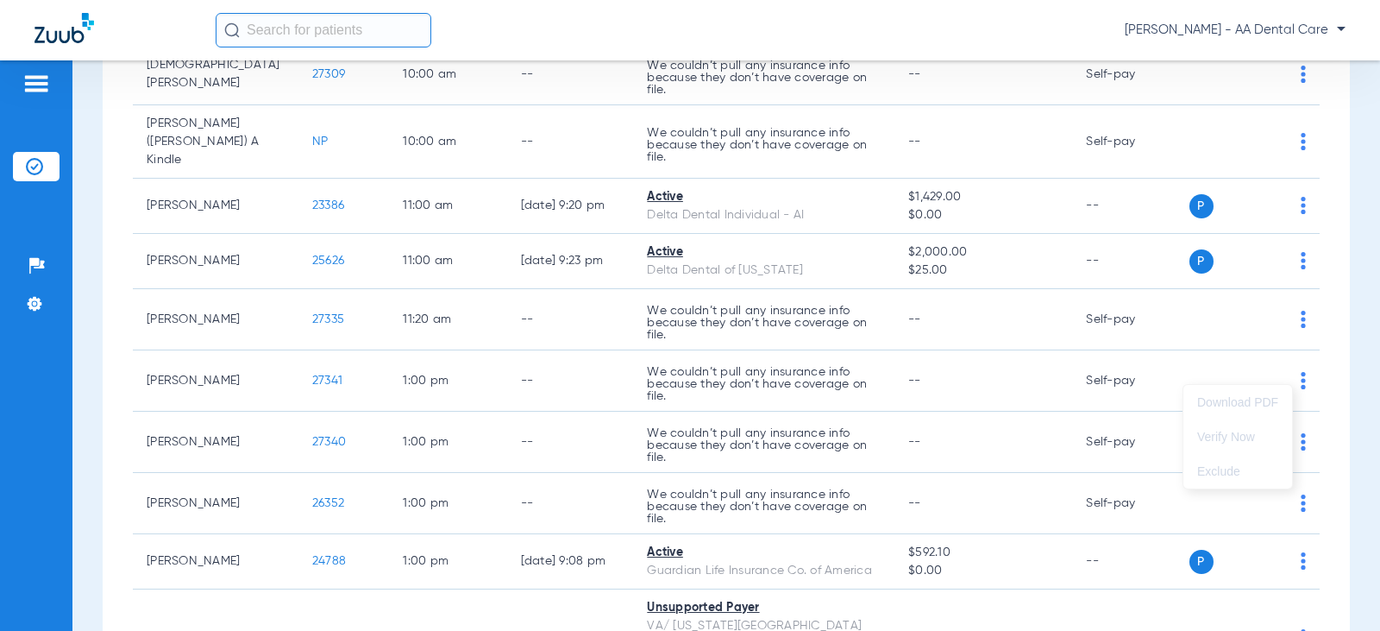
click at [1237, 357] on div at bounding box center [690, 315] width 1380 height 631
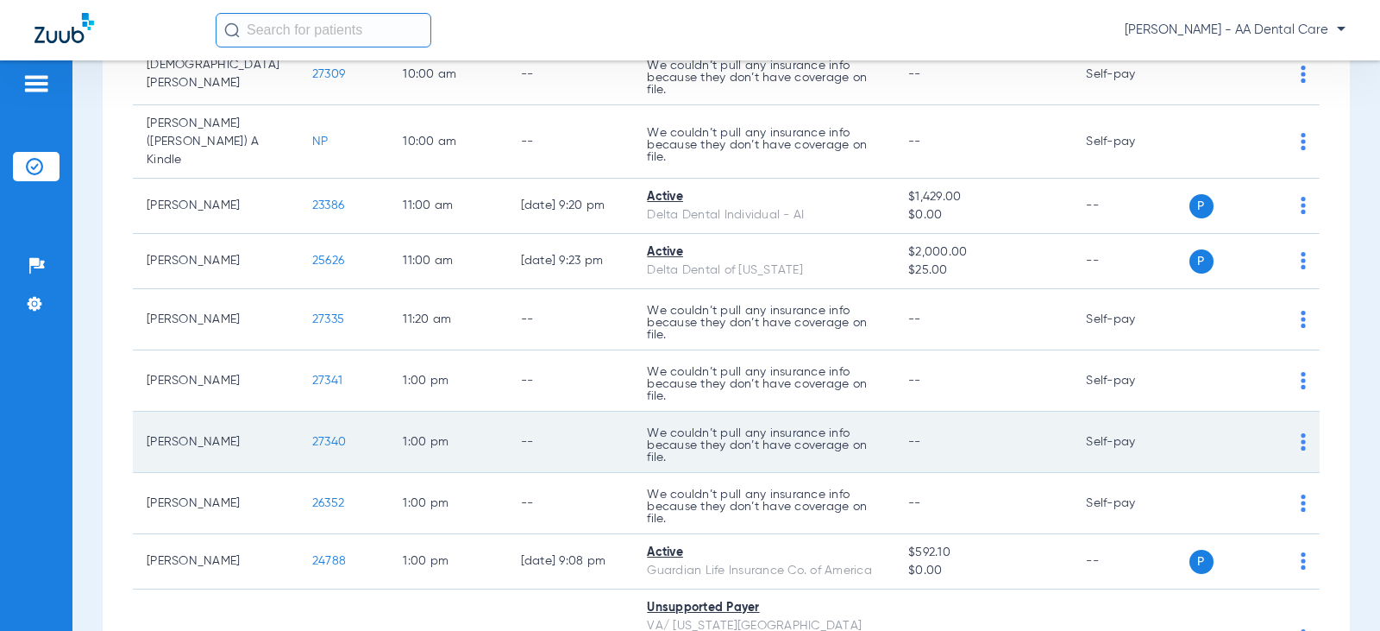
click at [1301, 435] on img at bounding box center [1303, 441] width 5 height 17
click at [1291, 435] on div at bounding box center [690, 315] width 1380 height 631
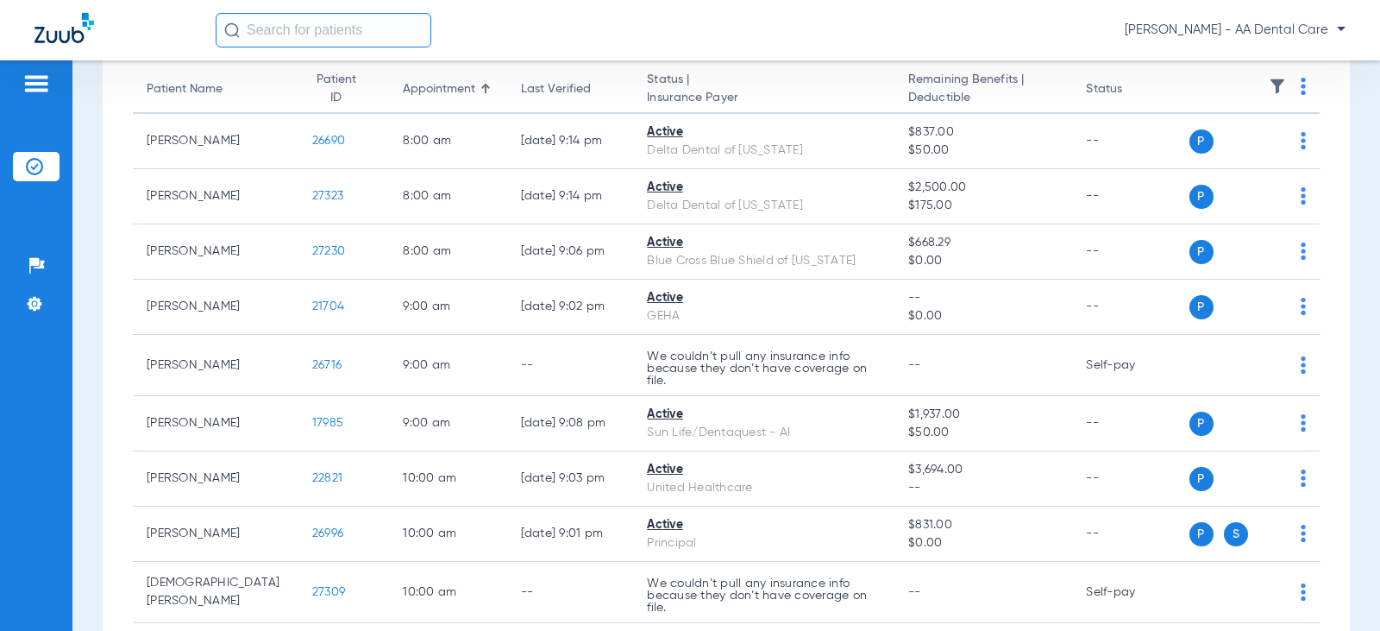
scroll to position [0, 0]
